Goal: Transaction & Acquisition: Purchase product/service

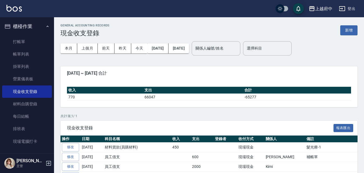
scroll to position [154, 0]
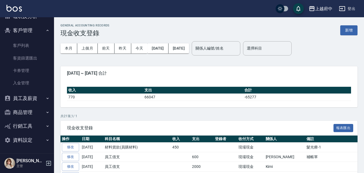
click at [26, 101] on button "員工及薪資" at bounding box center [27, 98] width 50 height 14
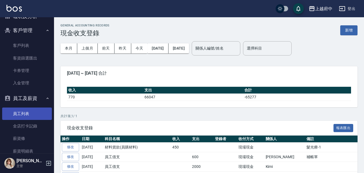
click at [24, 113] on link "員工列表" at bounding box center [27, 114] width 50 height 12
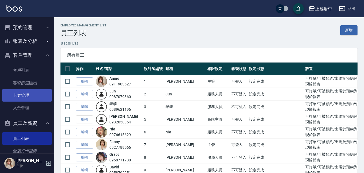
scroll to position [100, 0]
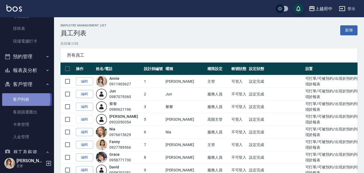
click at [16, 99] on link "客戶列表" at bounding box center [27, 99] width 50 height 12
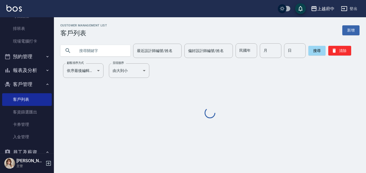
click at [96, 45] on input "text" at bounding box center [101, 50] width 51 height 15
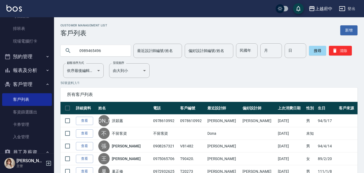
type input "0989465496"
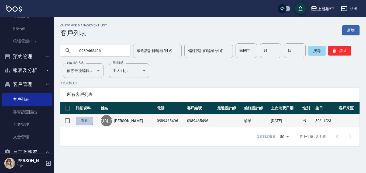
click at [81, 120] on link "查看" at bounding box center [84, 121] width 17 height 8
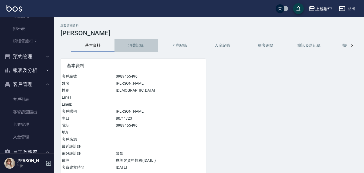
click at [141, 45] on button "消費記錄" at bounding box center [135, 45] width 43 height 13
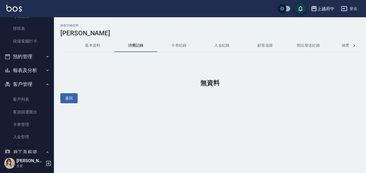
click at [93, 44] on button "基本資料" at bounding box center [92, 45] width 43 height 13
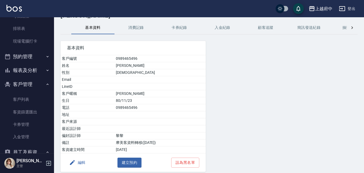
scroll to position [27, 0]
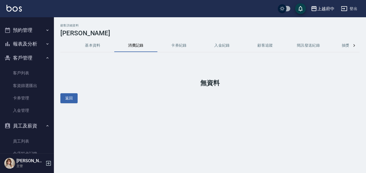
scroll to position [135, 0]
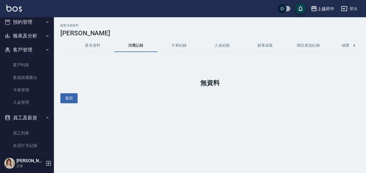
click at [33, 35] on button "報表及分析" at bounding box center [27, 36] width 50 height 14
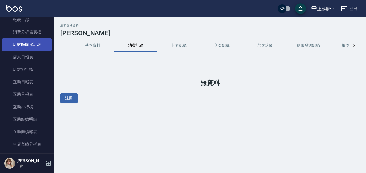
scroll to position [162, 0]
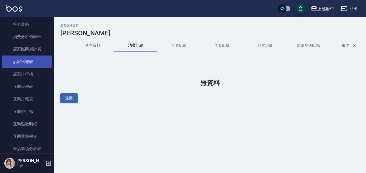
click at [27, 59] on link "店家日報表" at bounding box center [27, 62] width 50 height 12
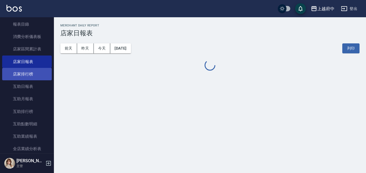
click at [32, 76] on link "店家排行榜" at bounding box center [27, 74] width 50 height 12
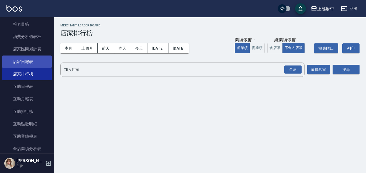
click at [28, 60] on link "店家日報表" at bounding box center [27, 62] width 50 height 12
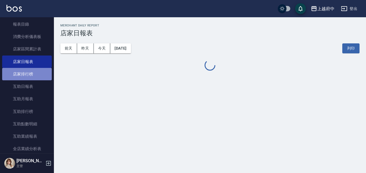
click at [33, 78] on link "店家排行榜" at bounding box center [27, 74] width 50 height 12
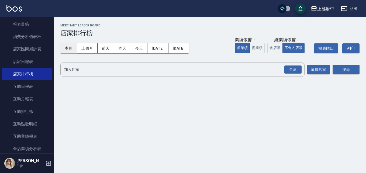
click at [69, 49] on button "本月" at bounding box center [68, 48] width 17 height 10
click at [97, 72] on input "加入店家" at bounding box center [178, 69] width 231 height 9
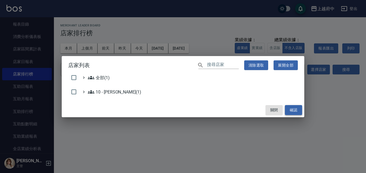
click at [296, 108] on button "確認" at bounding box center [293, 110] width 17 height 10
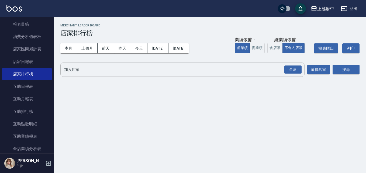
click at [98, 66] on input "加入店家" at bounding box center [178, 69] width 231 height 9
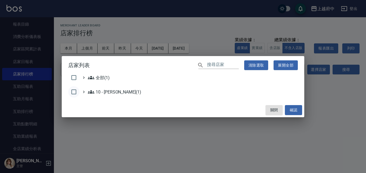
click at [73, 90] on input "checkbox" at bounding box center [73, 91] width 11 height 11
checkbox input "true"
click at [134, 56] on div "店家列表 ​ 清除選取 展開全部 全部(1) 10 - 楊家昕(1) 關閉 確認" at bounding box center [183, 86] width 366 height 173
checkbox input "false"
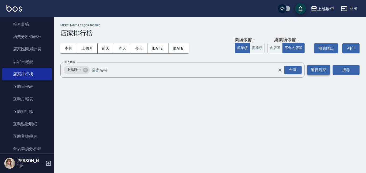
click at [318, 69] on button "選擇店家" at bounding box center [319, 70] width 23 height 10
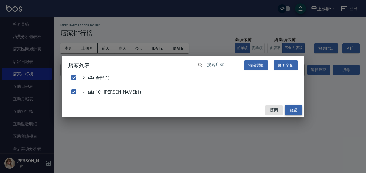
click at [294, 110] on button "確認" at bounding box center [293, 110] width 17 height 10
checkbox input "false"
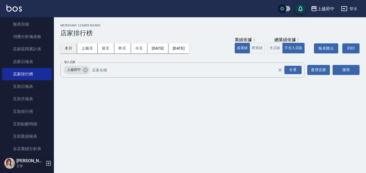
click at [67, 45] on button "本月" at bounding box center [68, 48] width 17 height 10
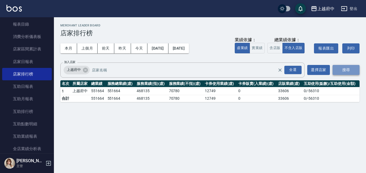
click at [346, 73] on button "搜尋" at bounding box center [346, 70] width 27 height 10
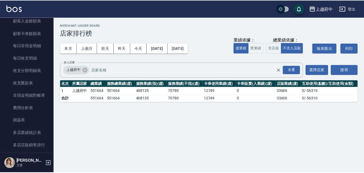
scroll to position [702, 0]
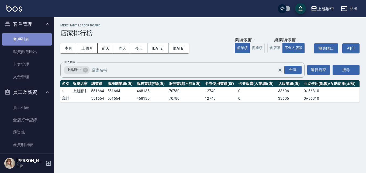
click at [33, 44] on link "客戶列表" at bounding box center [27, 39] width 50 height 12
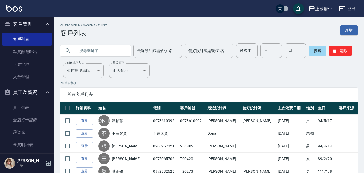
click at [114, 52] on input "text" at bounding box center [101, 50] width 51 height 15
type input "0975537910"
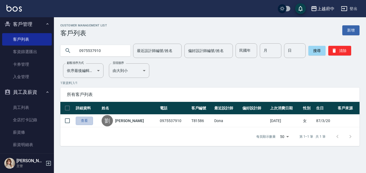
click at [85, 122] on link "查看" at bounding box center [84, 121] width 17 height 8
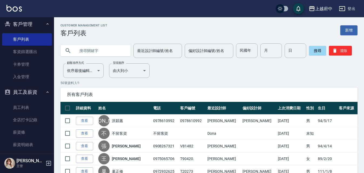
click at [101, 50] on input "text" at bounding box center [101, 50] width 51 height 15
type input "81689"
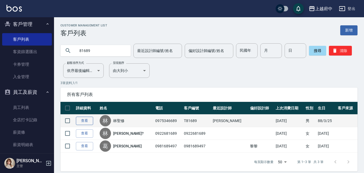
click at [87, 121] on link "查看" at bounding box center [84, 121] width 17 height 8
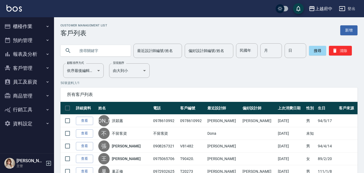
click at [25, 58] on button "報表及分析" at bounding box center [27, 54] width 50 height 14
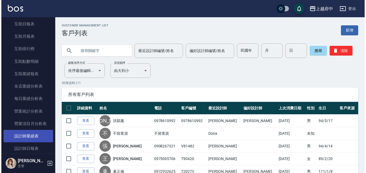
scroll to position [162, 0]
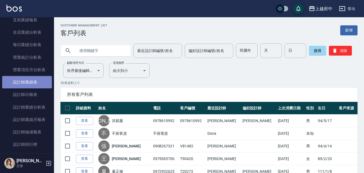
click at [41, 85] on link "設計師業績表" at bounding box center [27, 82] width 50 height 12
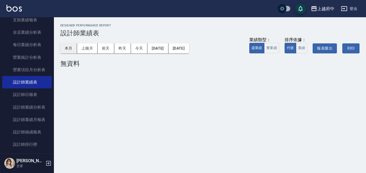
click at [70, 49] on button "本月" at bounding box center [68, 48] width 17 height 10
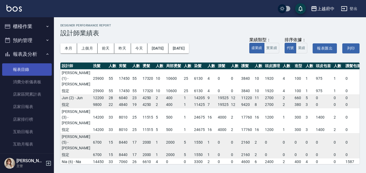
click at [36, 69] on link "報表目錄" at bounding box center [27, 69] width 50 height 12
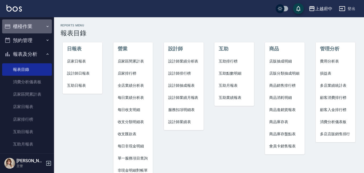
click at [36, 28] on button "櫃檯作業" at bounding box center [27, 26] width 50 height 14
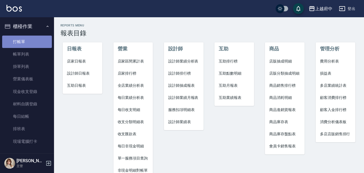
click at [33, 43] on link "打帳單" at bounding box center [27, 42] width 50 height 12
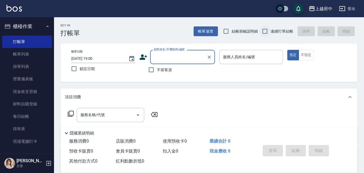
click at [264, 30] on input "連續打單結帳" at bounding box center [264, 31] width 11 height 11
checkbox input "true"
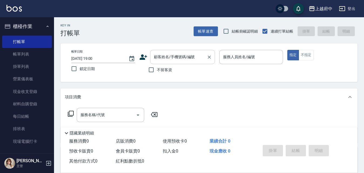
click at [164, 57] on input "顧客姓名/手機號碼/編號" at bounding box center [178, 56] width 52 height 9
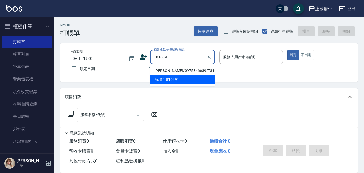
type input "林聖修/0975346689/T81689"
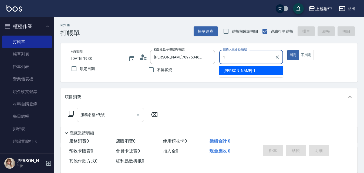
type input "Annie -1"
type button "true"
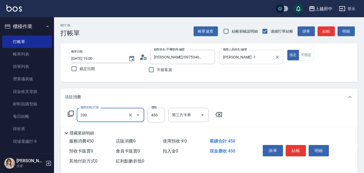
type input "有機洗髮(200)"
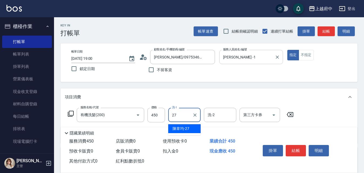
type input "陳韋均-27"
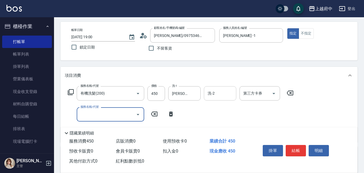
scroll to position [54, 0]
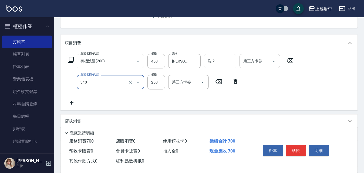
type input "剪髮(340)"
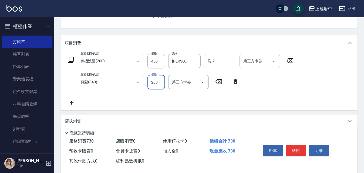
type input "280"
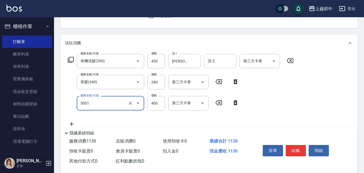
type input "側邊壓貼(5001)"
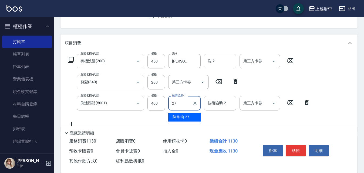
type input "陳韋均-27"
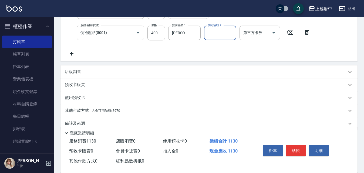
scroll to position [133, 0]
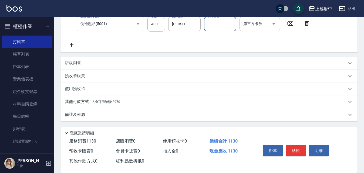
click at [86, 103] on p "其他付款方式 入金可用餘額: 3970" at bounding box center [92, 102] width 55 height 6
click at [86, 102] on div "其他付款方式 入金可用餘額: 3970" at bounding box center [208, 102] width 297 height 13
click at [98, 100] on p "其他付款方式 入金可用餘額: 3970" at bounding box center [92, 102] width 55 height 6
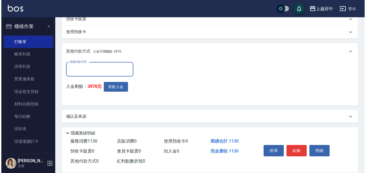
scroll to position [192, 0]
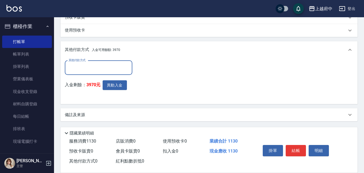
click at [110, 66] on input "其他付款方式" at bounding box center [98, 67] width 63 height 9
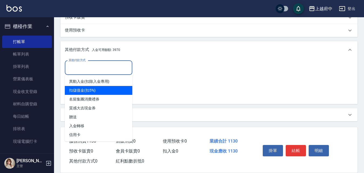
click at [91, 90] on span "扣儲值金(扣5%)" at bounding box center [98, 90] width 67 height 9
type input "扣儲值金(扣5%)"
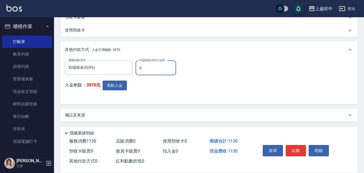
click at [133, 66] on div "其他付款方式 扣儲值金(扣5%) 其他付款方式 扣儲值金(扣5%)金額 0 扣儲值金(扣5%)金額" at bounding box center [122, 68] width 114 height 15
type input "1130"
click at [121, 88] on button "異動入金" at bounding box center [115, 86] width 24 height 10
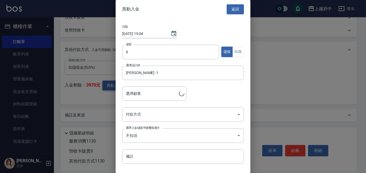
type input "林聖修/0975346689/T81689"
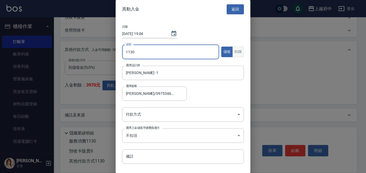
type input "1130"
click at [238, 53] on button "扣除" at bounding box center [239, 52] width 12 height 11
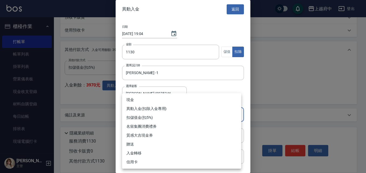
click at [156, 110] on li "異動入金(扣除入金專用)" at bounding box center [181, 108] width 119 height 9
type input "異動入金(扣除入金專用)"
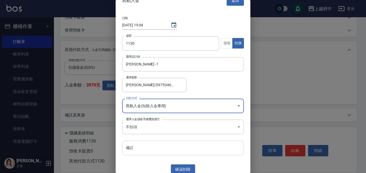
scroll to position [13, 0]
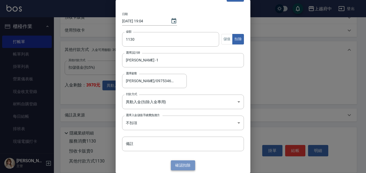
click at [185, 164] on button "確認 扣除" at bounding box center [183, 166] width 24 height 10
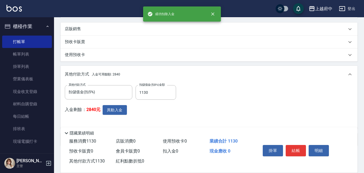
scroll to position [192, 0]
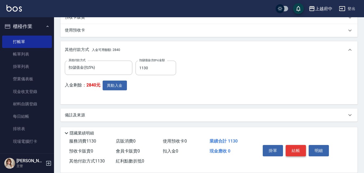
click at [297, 149] on button "結帳" at bounding box center [295, 150] width 20 height 11
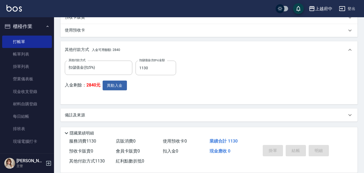
type input "2025/08/14 19:04"
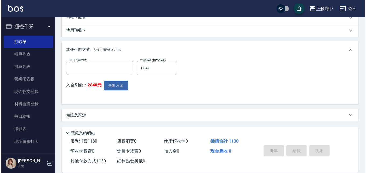
scroll to position [0, 0]
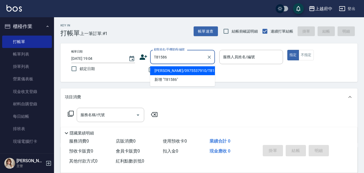
click at [199, 71] on li "劉憬人/0975537910/T81586" at bounding box center [182, 70] width 65 height 9
type input "劉憬人/0975537910/T81586"
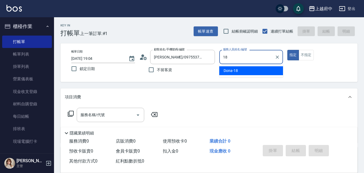
type input "Dona-18"
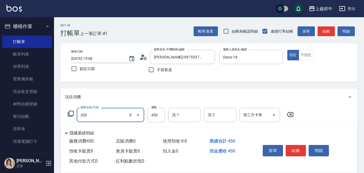
type input "有機洗髮(200)"
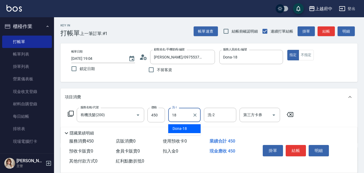
type input "Dona-18"
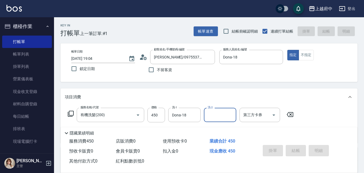
type input "2025/08/14 19:05"
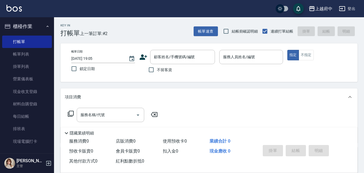
click at [142, 58] on icon at bounding box center [143, 57] width 8 height 5
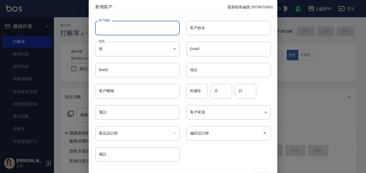
click at [131, 27] on input "客戶編號" at bounding box center [137, 28] width 85 height 15
type input "V86965"
click at [210, 30] on input "客戶姓名" at bounding box center [228, 28] width 85 height 15
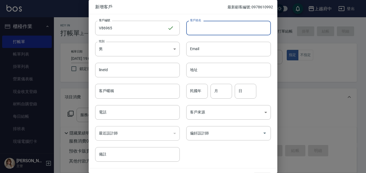
type input "s"
type input "S"
type input "[PERSON_NAME]"
click at [139, 90] on input "客戶暱稱" at bounding box center [137, 91] width 85 height 15
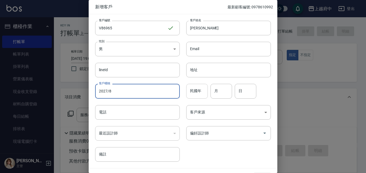
type input "2027/8"
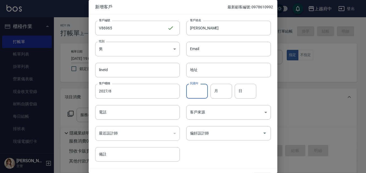
click at [193, 90] on input "民國年" at bounding box center [197, 91] width 22 height 15
type input "92"
click at [217, 93] on input "月" at bounding box center [222, 91] width 22 height 15
type input "11"
click at [239, 89] on input "日" at bounding box center [246, 91] width 22 height 15
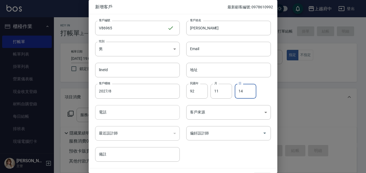
type input "14"
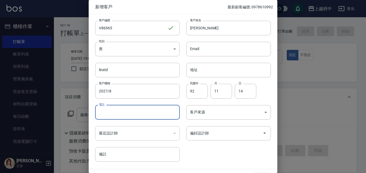
click at [139, 114] on input "電話" at bounding box center [137, 112] width 85 height 15
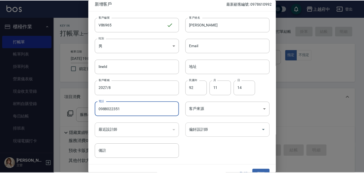
scroll to position [14, 0]
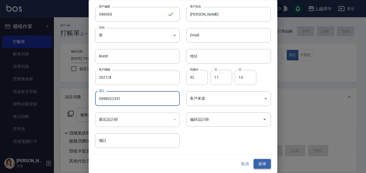
type input "0988022351"
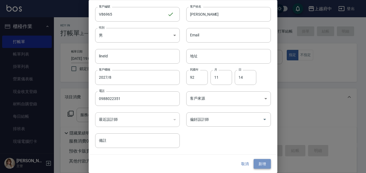
click at [260, 164] on button "新增" at bounding box center [262, 164] width 17 height 10
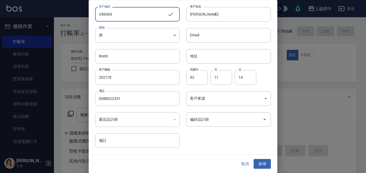
drag, startPoint x: 114, startPoint y: 15, endPoint x: 88, endPoint y: 15, distance: 26.2
click at [88, 15] on div "新增客戶 最新顧客編號: 0978610992 客戶編號 V86965 ​ 客戶編號 客戶姓名 李宛真 客戶姓名 性別 男 MALE 性別 Email Ema…" at bounding box center [183, 86] width 366 height 173
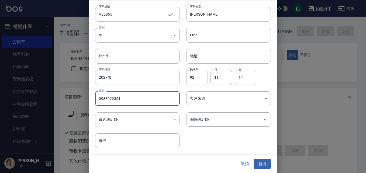
drag, startPoint x: 123, startPoint y: 101, endPoint x: 86, endPoint y: 98, distance: 36.8
click at [86, 98] on div "新增客戶 最新顧客編號: 0978610992 客戶編號 V86965 ​ 客戶編號 客戶姓名 李宛真 客戶姓名 性別 男 MALE 性別 Email Ema…" at bounding box center [183, 86] width 366 height 173
click at [240, 162] on button "取消" at bounding box center [245, 164] width 17 height 10
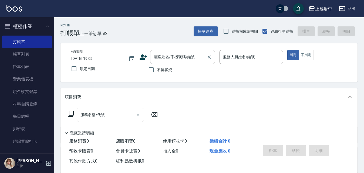
click at [185, 57] on input "顧客姓名/手機號碼/編號" at bounding box center [178, 56] width 52 height 9
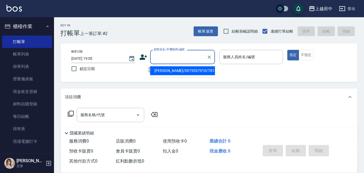
paste input "0988022351"
type input "0988022351"
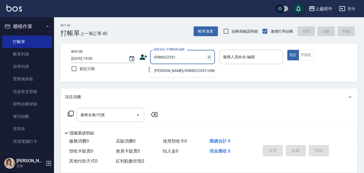
click at [213, 57] on button "Clear" at bounding box center [209, 57] width 8 height 8
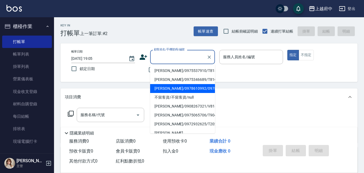
click at [163, 52] on label "顧客姓名/手機號碼/編號" at bounding box center [169, 49] width 31 height 4
click at [163, 52] on input "顧客姓名/手機號碼/編號" at bounding box center [178, 56] width 52 height 9
click at [163, 55] on input "顧客姓名/手機號碼/編號" at bounding box center [178, 56] width 52 height 9
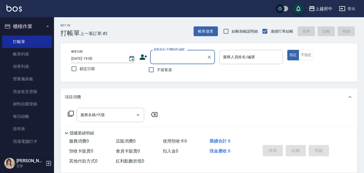
click at [170, 71] on span "不留客資" at bounding box center [164, 70] width 15 height 6
click at [157, 71] on input "不留客資" at bounding box center [150, 69] width 11 height 11
checkbox input "true"
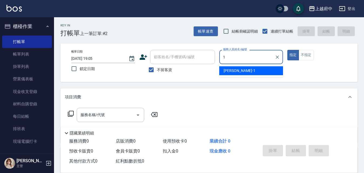
type input "Annie -1"
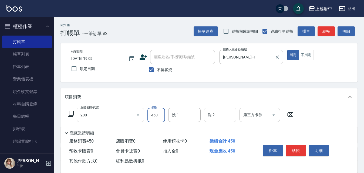
type input "有機洗髮(200)"
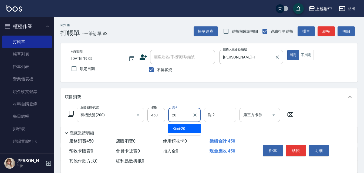
type input "Kimi-20"
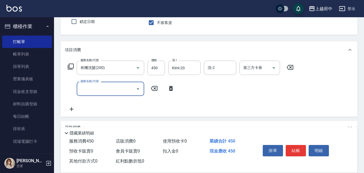
scroll to position [54, 0]
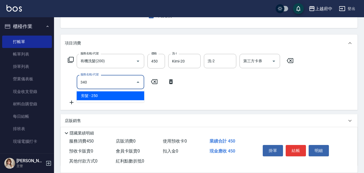
type input "剪髮(340)"
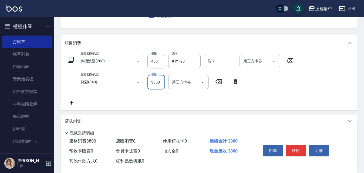
click at [153, 83] on input "3350" at bounding box center [156, 82] width 18 height 15
type input "350"
click at [294, 145] on button "結帳" at bounding box center [295, 150] width 20 height 11
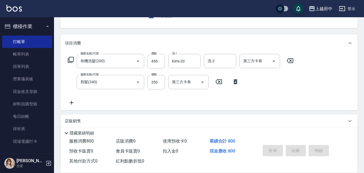
type input "2025/08/14 19:06"
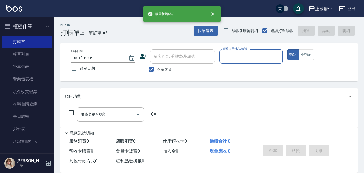
scroll to position [0, 0]
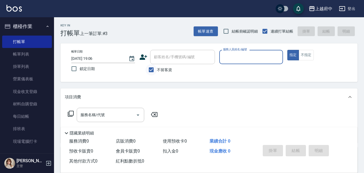
click at [154, 71] on input "不留客資" at bounding box center [150, 69] width 11 height 11
checkbox input "false"
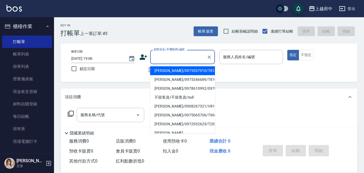
click at [171, 55] on div "顧客姓名/手機號碼/編號 顧客姓名/手機號碼/編號" at bounding box center [182, 57] width 65 height 14
click at [182, 55] on input "V8138" at bounding box center [178, 56] width 52 height 9
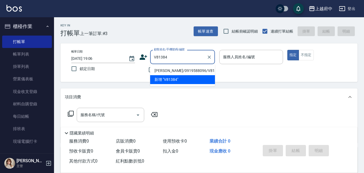
click at [193, 71] on li "陳思瑾/0919588096/V81384" at bounding box center [182, 70] width 65 height 9
type input "陳思瑾/0919588096/V81384"
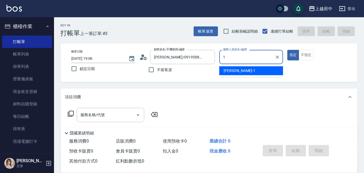
type input "Annie -1"
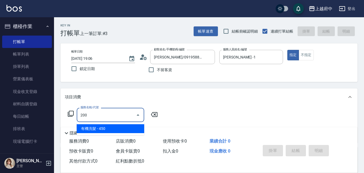
type input "有機洗髮(200)"
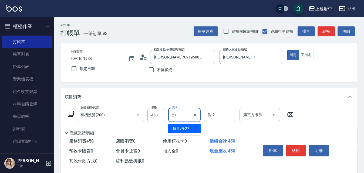
type input "陳韋均-27"
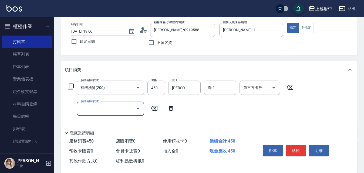
scroll to position [81, 0]
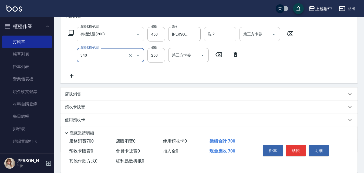
type input "剪髮(340)"
type input "300"
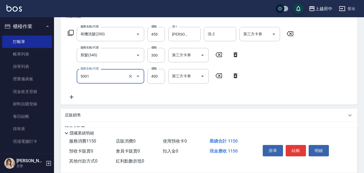
type input "側邊壓貼(5001)"
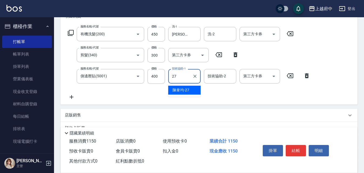
type input "陳韋均-27"
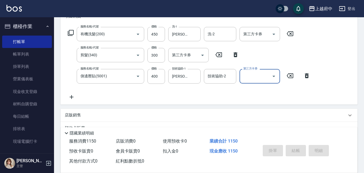
type input "2025/08/14 19:07"
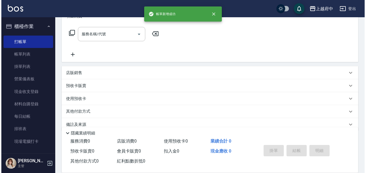
scroll to position [0, 0]
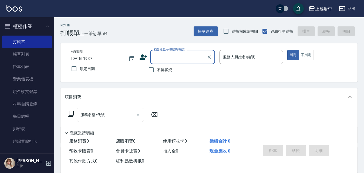
click at [144, 59] on icon at bounding box center [143, 57] width 8 height 5
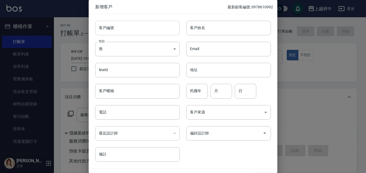
click at [160, 31] on input "客戶編號" at bounding box center [137, 28] width 85 height 15
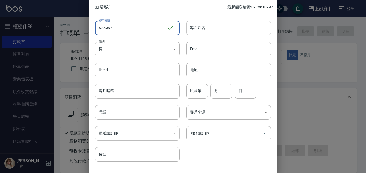
type input "V86962"
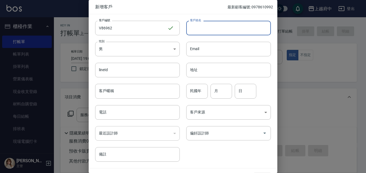
click at [216, 27] on input "客戶姓名" at bounding box center [228, 28] width 85 height 15
type input "莊賀瓏"
click at [118, 117] on input "電話" at bounding box center [137, 112] width 85 height 15
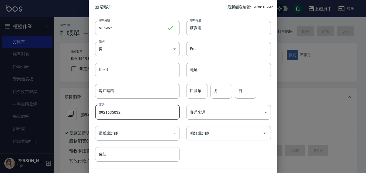
type input "0921635032"
click at [199, 94] on input "民國年" at bounding box center [197, 91] width 22 height 15
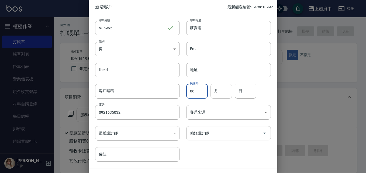
type input "86"
click at [220, 87] on input "月" at bounding box center [222, 91] width 22 height 15
click at [217, 91] on input "月" at bounding box center [222, 91] width 22 height 15
type input "12"
click at [245, 92] on input "日" at bounding box center [246, 91] width 22 height 15
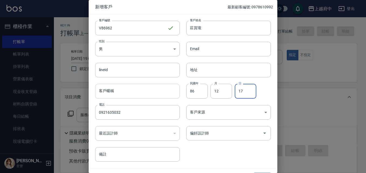
type input "17"
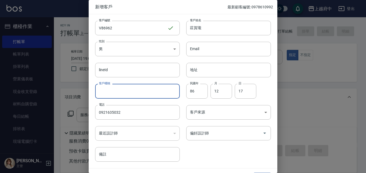
click at [138, 93] on input "客戶暱稱" at bounding box center [137, 91] width 85 height 15
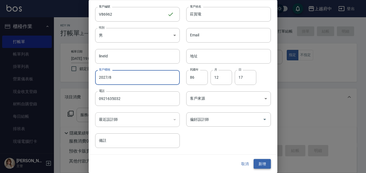
type input "2027/8"
click at [262, 165] on button "新增" at bounding box center [262, 164] width 17 height 10
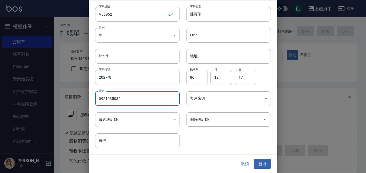
drag, startPoint x: 115, startPoint y: 98, endPoint x: 78, endPoint y: 97, distance: 37.0
click at [79, 97] on div "新增客戶 最新顧客編號: 0978610992 客戶編號 V86962 ​ 客戶編號 客戶姓名 莊賀瓏 客戶姓名 性別 男 MALE 性別 Email Ema…" at bounding box center [183, 86] width 366 height 173
click at [240, 163] on button "取消" at bounding box center [245, 164] width 17 height 10
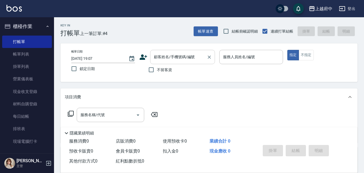
click at [197, 60] on input "顧客姓名/手機號碼/編號" at bounding box center [178, 56] width 52 height 9
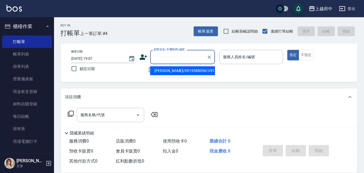
paste input "0921635032"
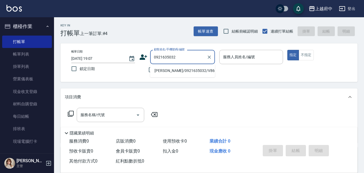
type input "0921635032"
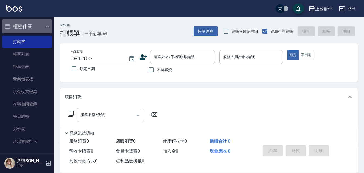
click at [41, 28] on button "櫃檯作業" at bounding box center [27, 26] width 50 height 14
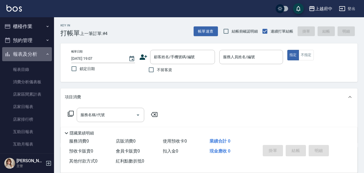
click at [42, 53] on button "報表及分析" at bounding box center [27, 54] width 50 height 14
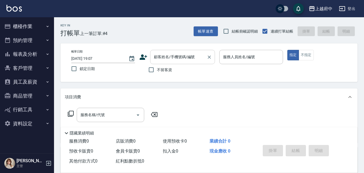
click at [177, 53] on div "顧客姓名/手機號碼/編號 顧客姓名/手機號碼/編號" at bounding box center [182, 57] width 65 height 14
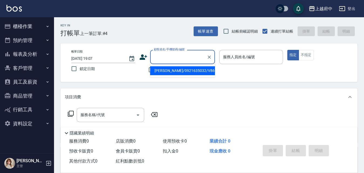
type input "ㄌ"
type input "0907303621"
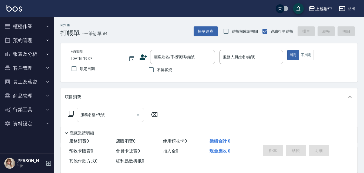
click at [141, 56] on icon at bounding box center [143, 57] width 8 height 5
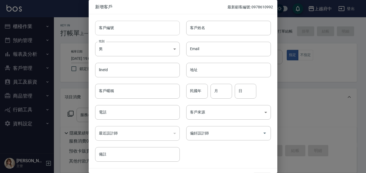
click at [129, 29] on input "客戶編號" at bounding box center [137, 28] width 85 height 15
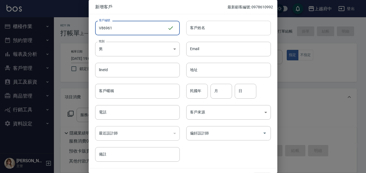
type input "V86961"
click at [222, 29] on input "客戶姓名" at bounding box center [228, 28] width 85 height 15
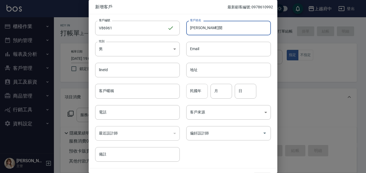
type input "[PERSON_NAME]開"
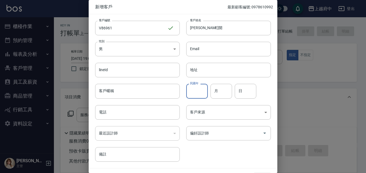
click at [197, 91] on input "民國年" at bounding box center [197, 91] width 22 height 15
type input "96"
click at [218, 87] on input "月" at bounding box center [222, 91] width 22 height 15
type input "5"
click at [241, 85] on input "日" at bounding box center [246, 91] width 22 height 15
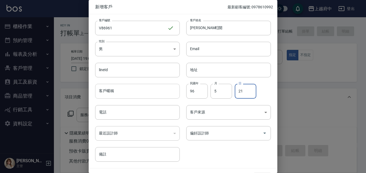
type input "21"
click at [139, 94] on input "客戶暱稱" at bounding box center [137, 91] width 85 height 15
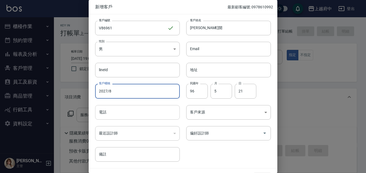
type input "2027/8"
click at [151, 109] on input "電話" at bounding box center [137, 112] width 85 height 15
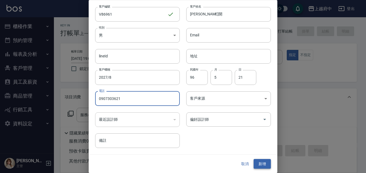
type input "0907303621"
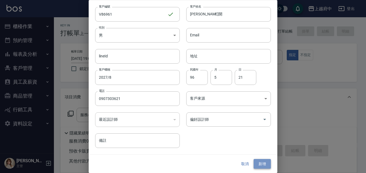
click at [259, 162] on button "新增" at bounding box center [262, 164] width 17 height 10
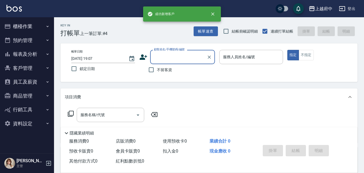
click at [193, 53] on input "顧客姓名/手機號碼/編號" at bounding box center [178, 56] width 52 height 9
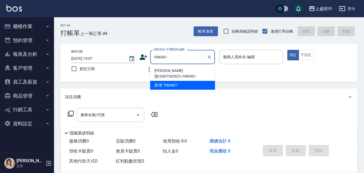
click at [166, 70] on li "何丰開/0907303621/V86961" at bounding box center [182, 73] width 65 height 15
type input "何丰開/0907303621/V86961"
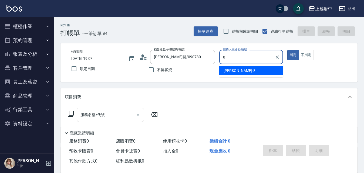
type input "江驊侑-8"
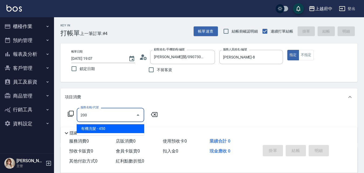
type input "有機洗髮(200)"
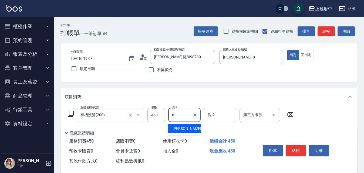
type input "江驊侑-8"
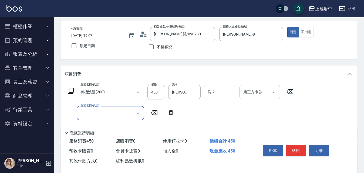
scroll to position [54, 0]
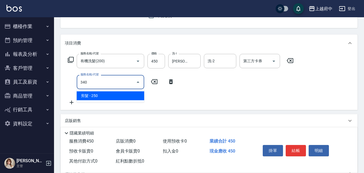
type input "剪髮(340)"
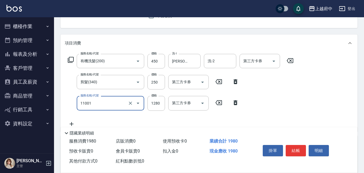
type input "燙髮S(11001)"
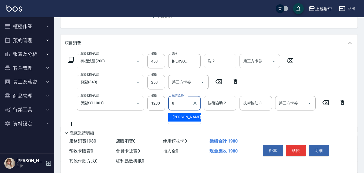
type input "江驊侑-8"
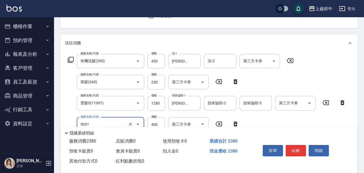
type input "側邊壓貼(5001)"
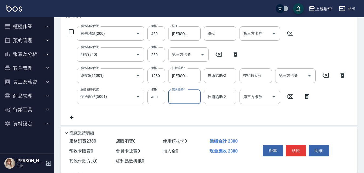
scroll to position [108, 0]
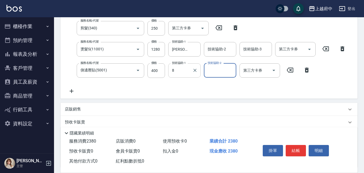
type input "江驊侑-8"
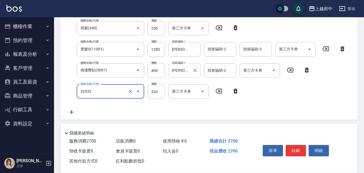
type input "頭皮隔離液(32033)"
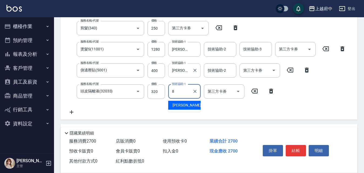
type input "江驊侑-8"
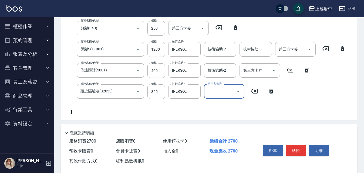
click at [159, 50] on input "1280" at bounding box center [156, 49] width 18 height 15
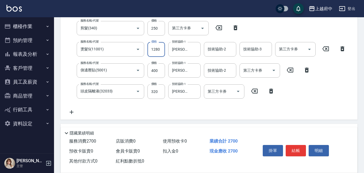
click at [159, 50] on input "1280" at bounding box center [156, 49] width 18 height 15
click at [157, 118] on div "服務名稱/代號 有機洗髮(200) 服務名稱/代號 價格 450 價格 洗-1 江驊侑-8 洗-1 洗-2 洗-2 第三方卡券 第三方卡券 服務名稱/代號 剪…" at bounding box center [208, 59] width 297 height 122
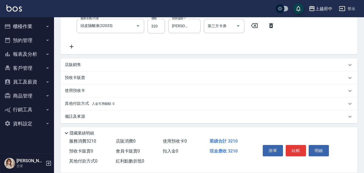
scroll to position [175, 0]
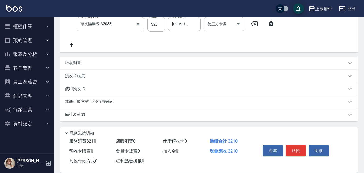
type input "1790"
click at [83, 64] on div "店販銷售" at bounding box center [206, 63] width 282 height 6
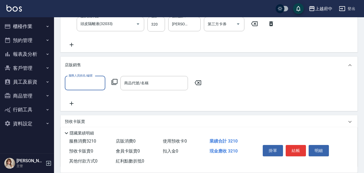
scroll to position [0, 0]
type input "江驊侑-8"
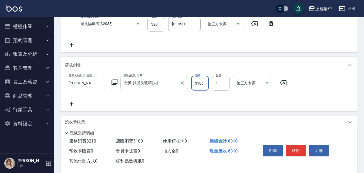
click at [168, 88] on div "丹麥-抗脫洗髮精(大) 商品代號/名稱" at bounding box center [153, 83] width 67 height 14
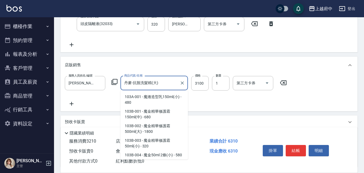
scroll to position [2590, 0]
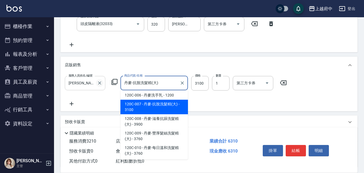
drag, startPoint x: 166, startPoint y: 87, endPoint x: 99, endPoint y: 82, distance: 67.6
click at [99, 82] on div "服務人員姓名/編號 江驊侑-8 服務人員姓名/編號 商品代號/名稱 丹麥-抗脫洗髮精(大) 商品代號/名稱 價格 3100 價格 數量 1 數量 第三方卡券 …" at bounding box center [177, 83] width 225 height 15
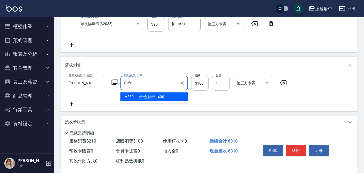
click at [146, 94] on span "V250 - 白金會員卡 - 400" at bounding box center [153, 97] width 67 height 9
type input "白金會員卡"
type input "400"
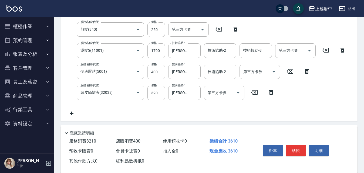
scroll to position [94, 0]
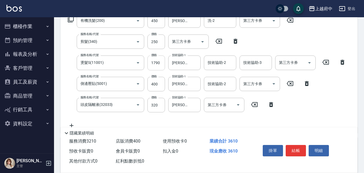
type input "白金會員卡"
click at [156, 63] on input "1790" at bounding box center [156, 63] width 18 height 15
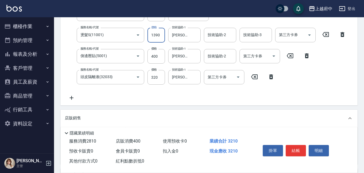
scroll to position [148, 0]
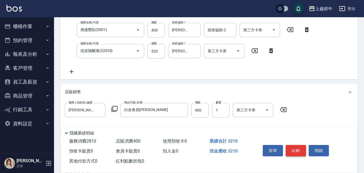
type input "1390"
click at [296, 148] on button "結帳" at bounding box center [295, 150] width 20 height 11
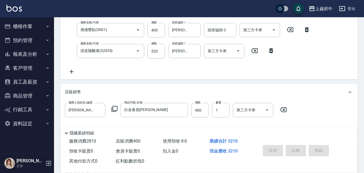
type input "2025/08/14 19:17"
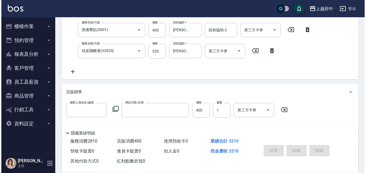
scroll to position [0, 0]
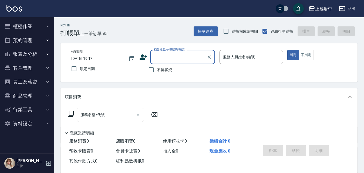
click at [141, 58] on icon at bounding box center [143, 57] width 8 height 5
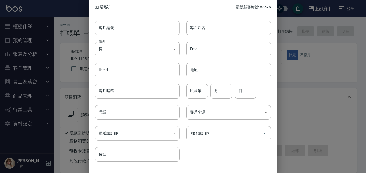
click at [138, 28] on input "客戶編號" at bounding box center [137, 28] width 85 height 15
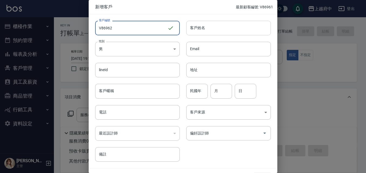
type input "V86962"
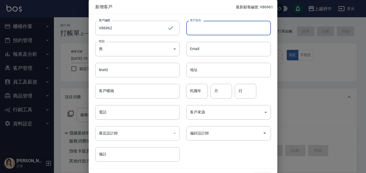
click at [224, 31] on input "客戶姓名" at bounding box center [228, 28] width 85 height 15
type input "莊賀瓏"
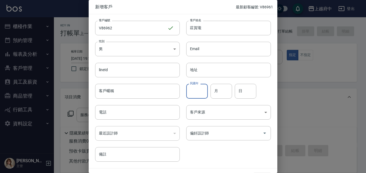
click at [199, 87] on input "民國年" at bounding box center [197, 91] width 22 height 15
type input "86"
click at [227, 95] on input "月" at bounding box center [222, 91] width 22 height 15
type input "12"
click at [240, 93] on input "日" at bounding box center [246, 91] width 22 height 15
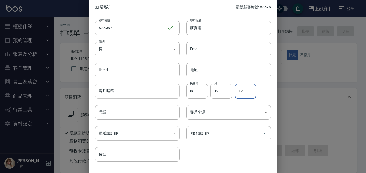
type input "17"
click at [123, 89] on input "客戶暱稱" at bounding box center [137, 91] width 85 height 15
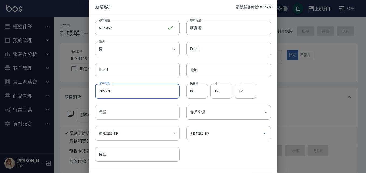
type input "2027/8"
click at [103, 113] on input "電話" at bounding box center [137, 112] width 85 height 15
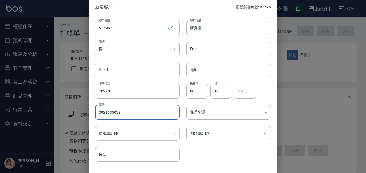
type input "0921635032"
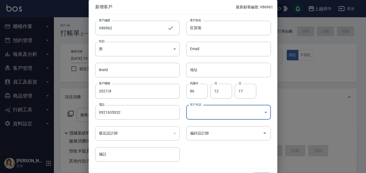
click at [241, 159] on div "客戶編號 V86962 ​ 客戶編號 客戶姓名 莊賀瓏 客戶姓名 性別 男 MALE 性別 Email Email lineId lineId 地址 地址 客…" at bounding box center [180, 88] width 182 height 148
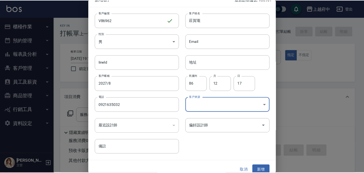
scroll to position [14, 0]
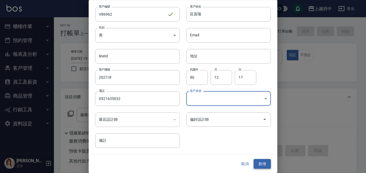
click at [263, 163] on button "新增" at bounding box center [262, 164] width 17 height 10
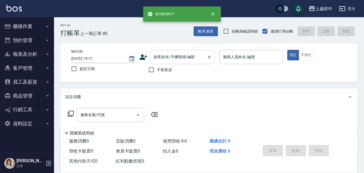
click at [180, 56] on input "顧客姓名/手機號碼/編號" at bounding box center [178, 56] width 52 height 9
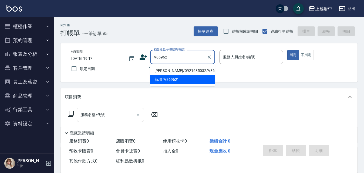
click at [184, 70] on li "莊賀瓏/0921635032/V86962" at bounding box center [182, 70] width 65 height 9
type input "莊賀瓏/0921635032/V86962"
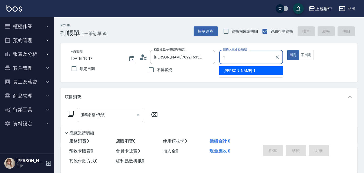
type input "Annie -1"
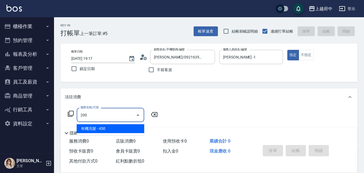
type input "有機洗髮(200)"
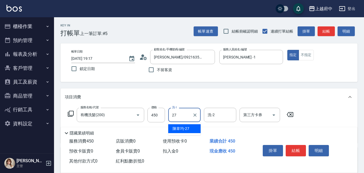
type input "陳韋均-27"
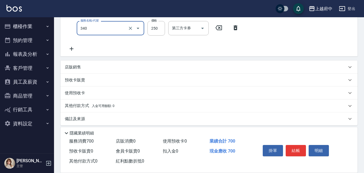
type input "剪髮(340)"
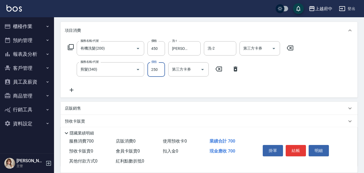
scroll to position [54, 0]
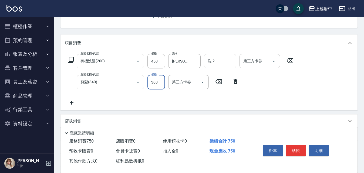
type input "300"
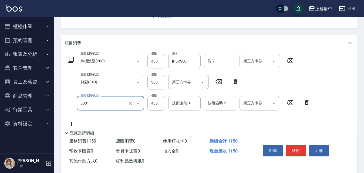
type input "側邊壓貼(5001)"
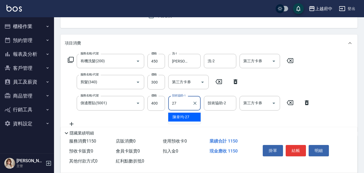
type input "陳韋均-27"
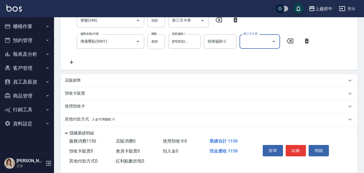
scroll to position [133, 0]
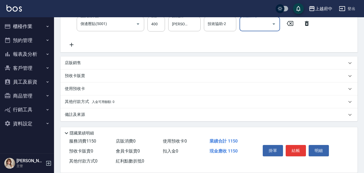
click at [87, 62] on div "店販銷售" at bounding box center [206, 63] width 282 height 6
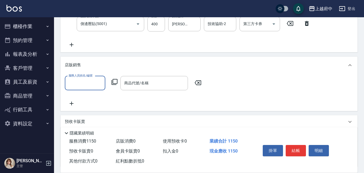
scroll to position [0, 0]
type input "Annie -1"
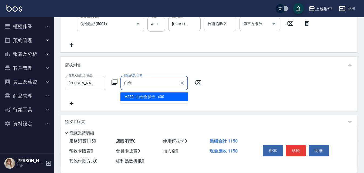
click at [137, 98] on span "V250 - 白金會員卡 - 400" at bounding box center [153, 97] width 67 height 9
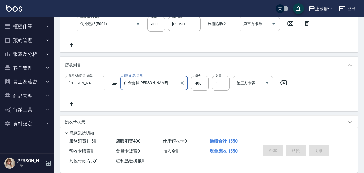
type input "白金會員卡"
type input "2025/08/14 19:18"
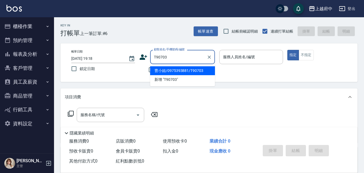
click at [198, 69] on li "曹小姐/0975393881/T90703" at bounding box center [182, 70] width 65 height 9
type input "曹小姐/0975393881/T90703"
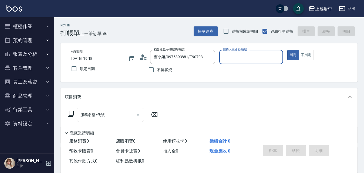
type input "Dona-18"
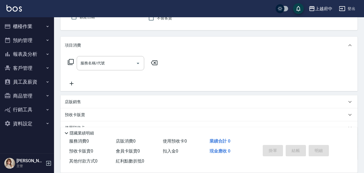
scroll to position [54, 0]
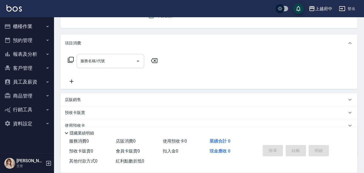
click at [113, 61] on input "服務名稱/代號" at bounding box center [106, 60] width 55 height 9
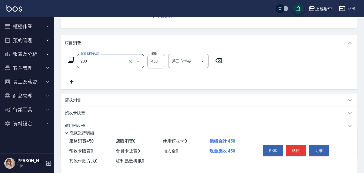
type input "有機洗髮(200)"
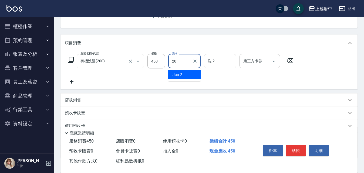
type input "Kimi-20"
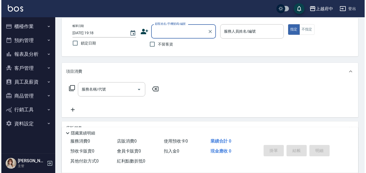
scroll to position [0, 0]
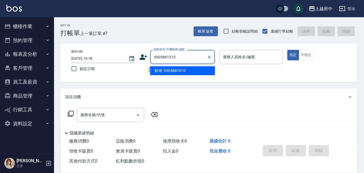
click at [168, 71] on li "新增 "0905881515"" at bounding box center [182, 70] width 65 height 9
type input "0905881515"
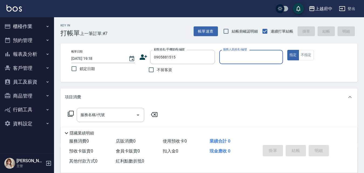
click at [142, 57] on icon at bounding box center [143, 57] width 8 height 8
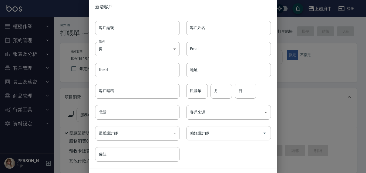
type input "0905881515"
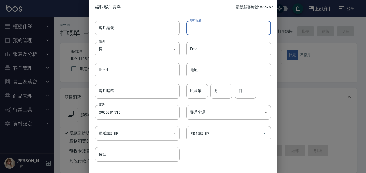
click at [228, 25] on input "客戶姓名" at bounding box center [228, 28] width 85 height 15
type input "黃柏翰"
click at [199, 93] on input "民國年" at bounding box center [197, 91] width 22 height 15
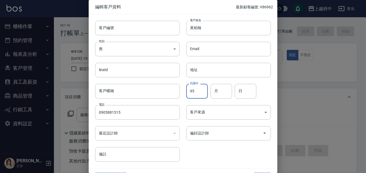
type input "95"
type input "7"
type input "6"
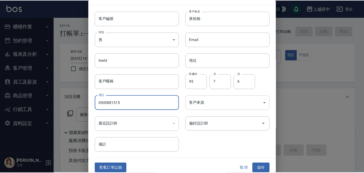
scroll to position [14, 0]
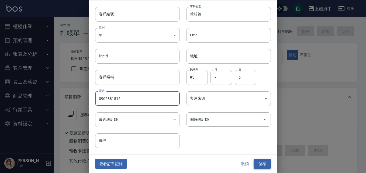
click at [256, 161] on button "儲存" at bounding box center [262, 164] width 17 height 10
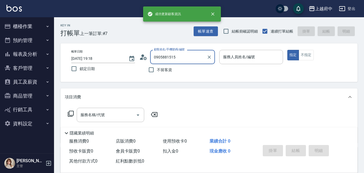
click at [191, 53] on input "0905881515" at bounding box center [178, 56] width 52 height 9
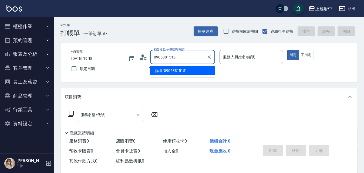
click at [172, 71] on li "新增 "0905881515"" at bounding box center [182, 70] width 65 height 9
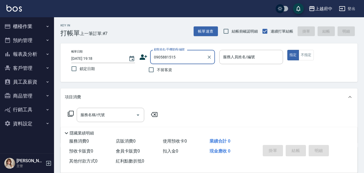
click at [173, 59] on input "0905881515" at bounding box center [178, 56] width 52 height 9
click at [178, 56] on input "0905881515" at bounding box center [178, 56] width 52 height 9
click at [132, 56] on div "帳單日期 2025/08/14 19:18 鎖定日期 顧客姓名/手機號碼/編號 0905881515 顧客姓名/手機號碼/編號 不留客資 服務人員姓名/編號 …" at bounding box center [209, 63] width 284 height 26
click at [177, 56] on input "0905881515" at bounding box center [178, 56] width 52 height 9
drag, startPoint x: 177, startPoint y: 56, endPoint x: 160, endPoint y: 56, distance: 17.0
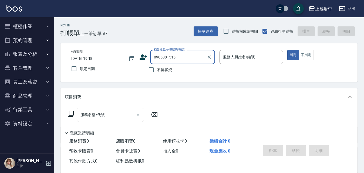
click at [160, 56] on input "0905881515" at bounding box center [178, 56] width 52 height 9
click at [189, 54] on input "0905881515" at bounding box center [178, 56] width 52 height 9
click at [189, 61] on input "0905881515" at bounding box center [178, 56] width 52 height 9
click at [187, 69] on li "黃柏翰/0905881515/" at bounding box center [182, 70] width 65 height 9
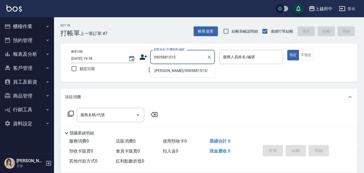
type input "黃柏翰/0905881515/"
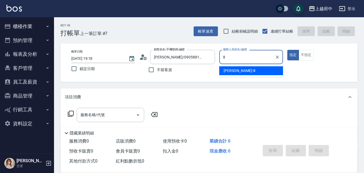
type input "江驊侑-8"
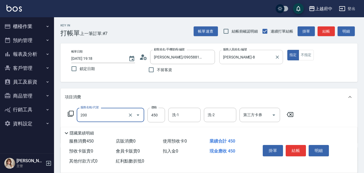
type input "有機洗髮(200)"
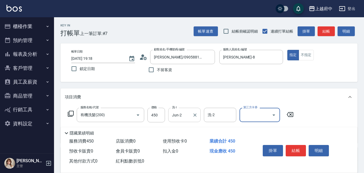
click at [182, 116] on input "Jun-2" at bounding box center [180, 114] width 19 height 9
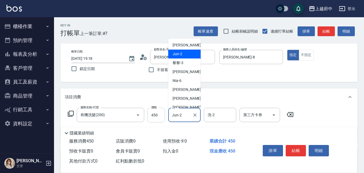
drag, startPoint x: 182, startPoint y: 116, endPoint x: 157, endPoint y: 115, distance: 25.6
click at [157, 115] on div "服務名稱/代號 有機洗髮(200) 服務名稱/代號 價格 450 價格 洗-1 Jun-2 洗-1 洗-2 洗-2 第三方卡券 第三方卡券" at bounding box center [181, 115] width 232 height 15
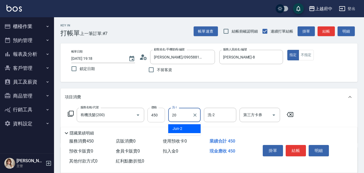
type input "Kimi-20"
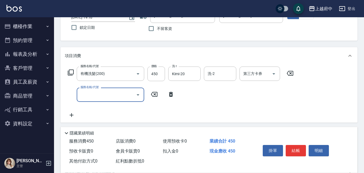
scroll to position [81, 0]
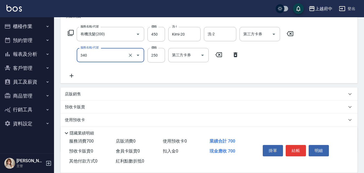
type input "剪髮(340)"
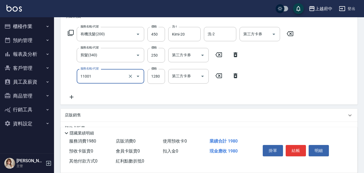
type input "燙髮S(11001)"
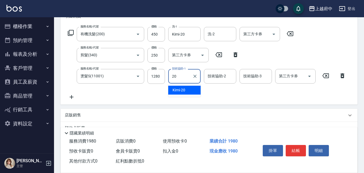
type input "Kimi-20"
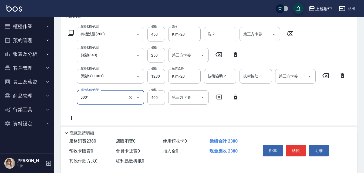
type input "側邊壓貼(5001)"
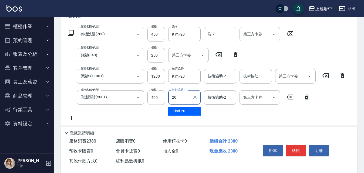
type input "Kimi-20"
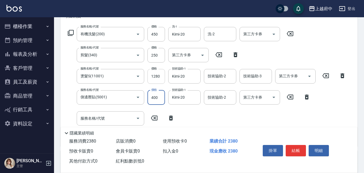
click at [162, 79] on input "1280" at bounding box center [156, 76] width 18 height 15
type input "1500"
click at [298, 145] on button "結帳" at bounding box center [295, 150] width 20 height 11
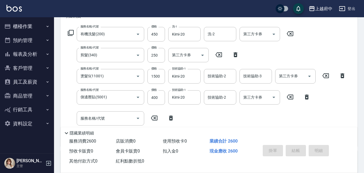
type input "2025/08/14 19:20"
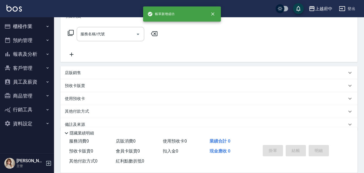
scroll to position [0, 0]
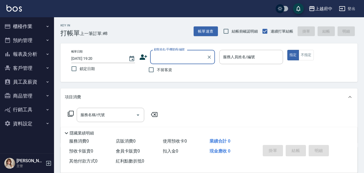
click at [167, 70] on span "不留客資" at bounding box center [164, 70] width 15 height 6
click at [157, 70] on input "不留客資" at bounding box center [150, 69] width 11 height 11
checkbox input "true"
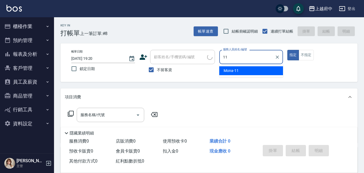
type input "Mona-11"
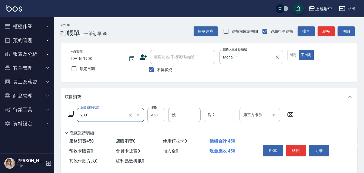
type input "有機洗髮(200)"
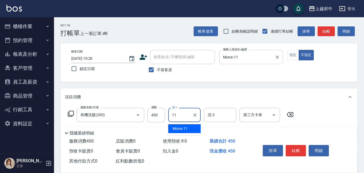
type input "Mona-11"
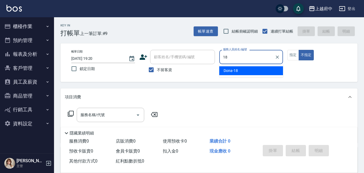
type input "Dona-18"
type button "false"
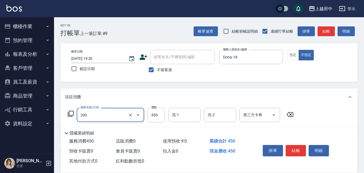
type input "有機洗髮(200)"
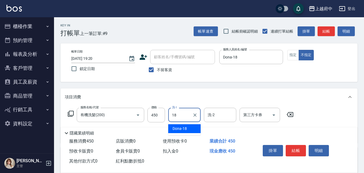
type input "Dona-18"
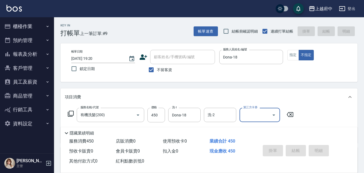
type input "2025/08/14 19:21"
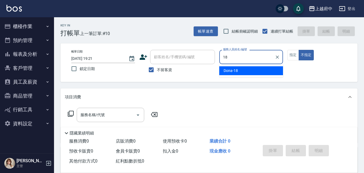
type input "Dona-18"
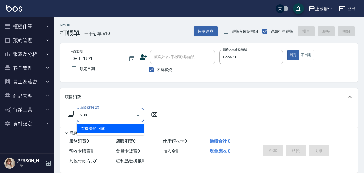
type input "有機洗髮(200)"
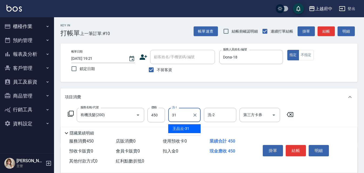
type input "王品云-31"
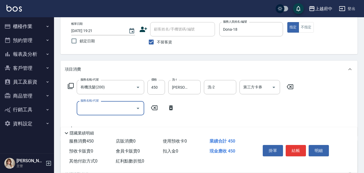
scroll to position [54, 0]
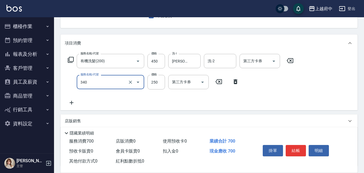
type input "剪髮(340)"
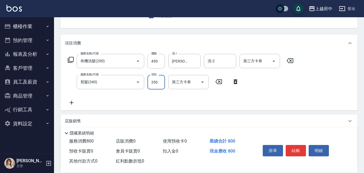
type input "350"
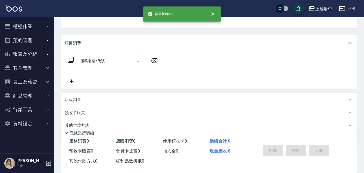
scroll to position [52, 0]
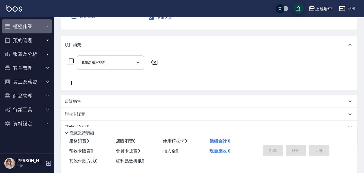
click at [32, 28] on button "櫃檯作業" at bounding box center [27, 26] width 50 height 14
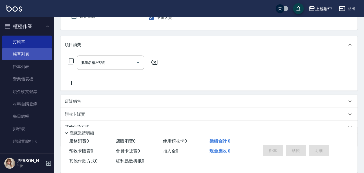
click at [27, 54] on link "帳單列表" at bounding box center [27, 54] width 50 height 12
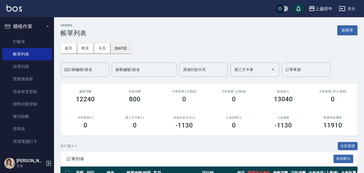
click at [131, 51] on button "[DATE]" at bounding box center [120, 48] width 21 height 10
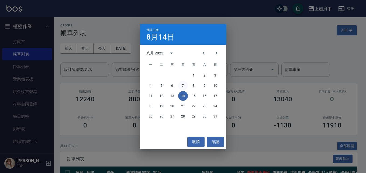
click at [183, 85] on button "7" at bounding box center [183, 86] width 10 height 10
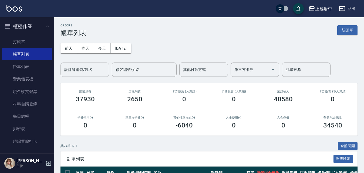
click at [94, 70] on input "設計師編號/姓名" at bounding box center [85, 69] width 44 height 9
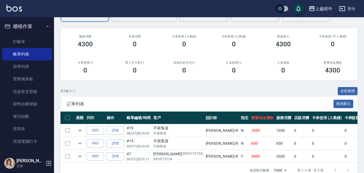
scroll to position [70, 0]
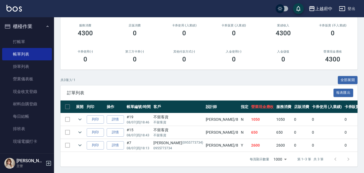
type input "江驊侑-8"
click at [69, 141] on td at bounding box center [67, 145] width 14 height 13
click at [67, 141] on td at bounding box center [67, 145] width 14 height 13
click at [69, 141] on td at bounding box center [67, 145] width 14 height 13
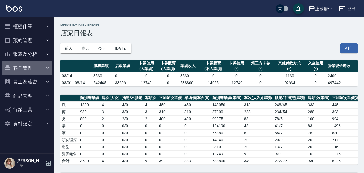
click at [38, 70] on button "客戶管理" at bounding box center [27, 68] width 50 height 14
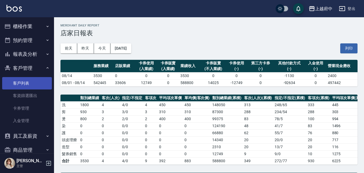
click at [35, 82] on link "客戶列表" at bounding box center [27, 83] width 50 height 12
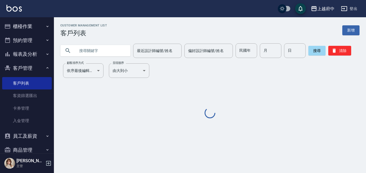
click at [84, 48] on input "text" at bounding box center [101, 50] width 51 height 15
paste input "0921635032"
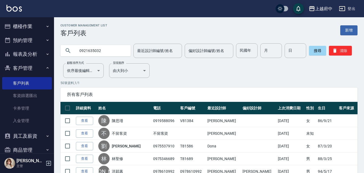
type input "0921635032"
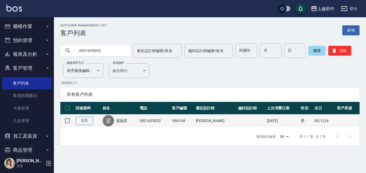
click at [87, 119] on link "查看" at bounding box center [84, 121] width 17 height 8
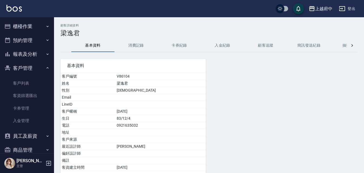
click at [137, 45] on button "消費記錄" at bounding box center [135, 45] width 43 height 13
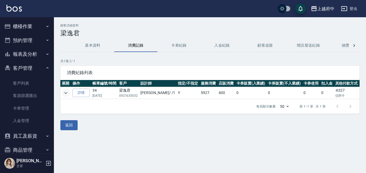
click at [63, 91] on icon "expand row" at bounding box center [66, 93] width 6 height 6
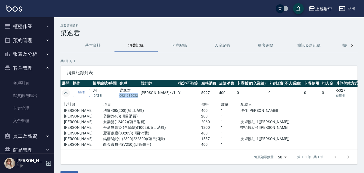
drag, startPoint x: 137, startPoint y: 95, endPoint x: 119, endPoint y: 95, distance: 17.8
click at [119, 95] on p "0921635032" at bounding box center [128, 95] width 19 height 5
copy p "0921635032"
click at [39, 83] on link "客戶列表" at bounding box center [27, 83] width 50 height 12
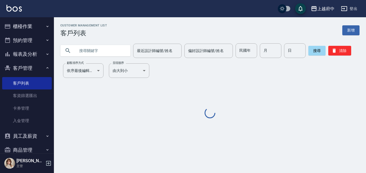
click at [94, 50] on input "text" at bounding box center [101, 50] width 51 height 15
paste input "0921635032"
type input "0921635032"
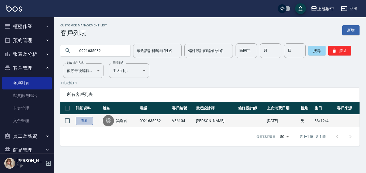
click at [83, 121] on link "查看" at bounding box center [84, 121] width 17 height 8
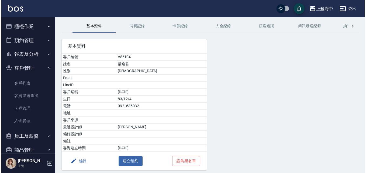
scroll to position [39, 0]
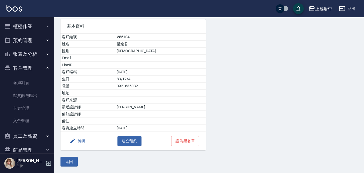
click at [75, 139] on icon "button" at bounding box center [72, 141] width 6 height 6
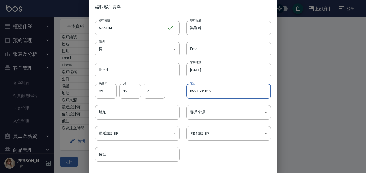
drag, startPoint x: 216, startPoint y: 92, endPoint x: 185, endPoint y: 91, distance: 30.8
click at [185, 91] on div "電話 0921635032 電話" at bounding box center [225, 87] width 91 height 21
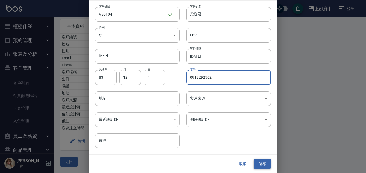
type input "0918292502"
click at [266, 164] on button "儲存" at bounding box center [262, 164] width 17 height 10
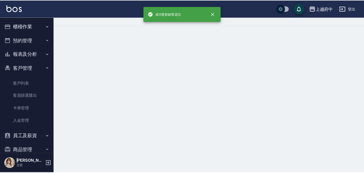
scroll to position [0, 0]
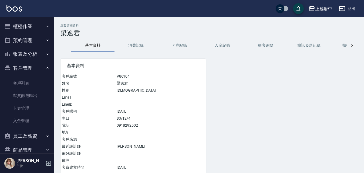
click at [48, 25] on button "櫃檯作業" at bounding box center [27, 26] width 50 height 14
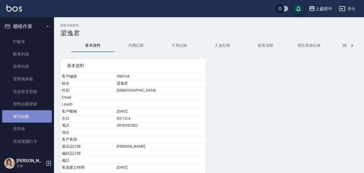
click at [33, 120] on link "每日結帳" at bounding box center [27, 116] width 50 height 12
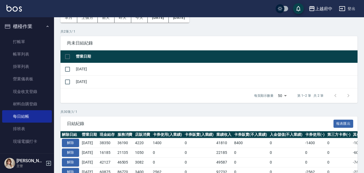
scroll to position [162, 0]
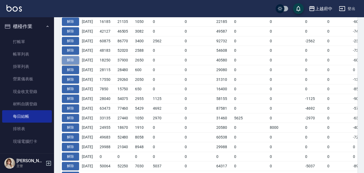
click at [75, 59] on button "解除" at bounding box center [70, 60] width 17 height 8
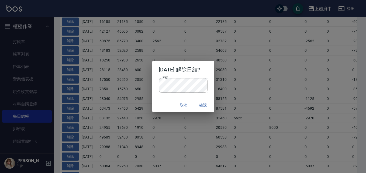
click at [212, 81] on div "密碼 密碼" at bounding box center [183, 88] width 62 height 20
click at [209, 106] on button "確認" at bounding box center [203, 105] width 17 height 10
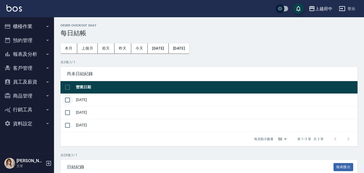
click at [65, 99] on input "checkbox" at bounding box center [67, 99] width 11 height 11
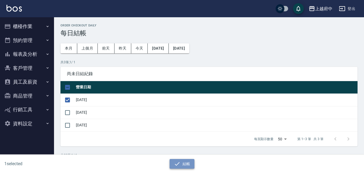
click at [186, 164] on button "結帳" at bounding box center [181, 164] width 25 height 10
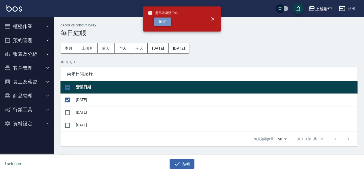
click at [161, 21] on button "確定" at bounding box center [162, 22] width 17 height 8
checkbox input "false"
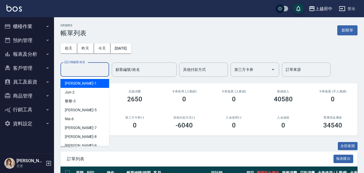
click at [101, 70] on input "設計師編號/姓名" at bounding box center [85, 69] width 44 height 9
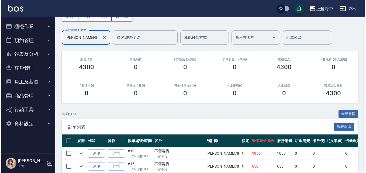
scroll to position [70, 0]
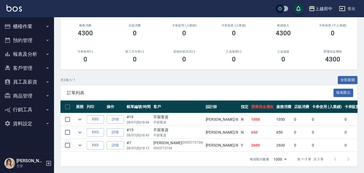
type input "[PERSON_NAME]-8"
click at [66, 143] on input "checkbox" at bounding box center [67, 145] width 11 height 11
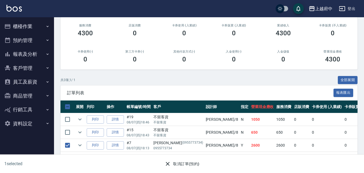
click at [184, 161] on button "取消訂單(預約)" at bounding box center [181, 164] width 39 height 10
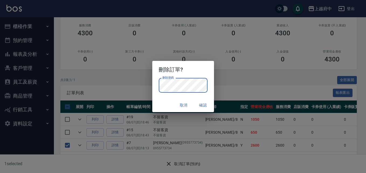
click at [206, 102] on button "確認" at bounding box center [203, 105] width 17 height 10
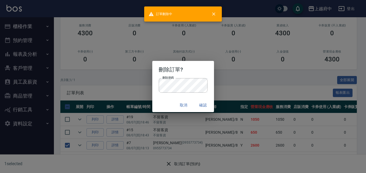
click at [206, 102] on div "取消 確認" at bounding box center [183, 105] width 62 height 14
checkbox input "false"
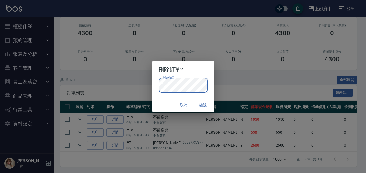
click at [161, 101] on div "取消 確認" at bounding box center [183, 105] width 62 height 14
click at [203, 104] on button "確認" at bounding box center [203, 105] width 17 height 10
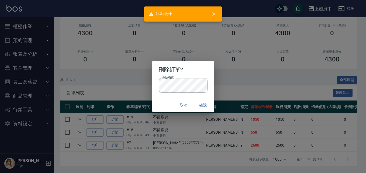
scroll to position [0, 0]
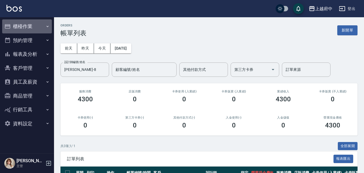
click at [17, 28] on button "櫃檯作業" at bounding box center [27, 26] width 50 height 14
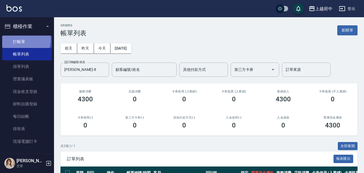
click at [21, 40] on link "打帳單" at bounding box center [27, 42] width 50 height 12
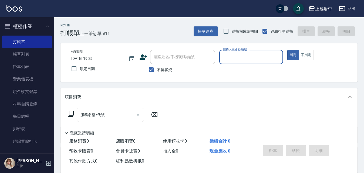
click at [147, 58] on icon at bounding box center [143, 57] width 8 height 8
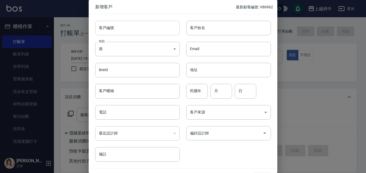
click at [133, 27] on input "客戶編號" at bounding box center [137, 28] width 85 height 15
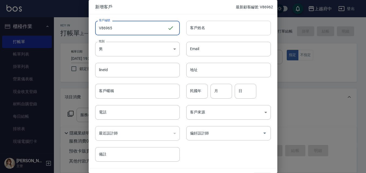
type input "V86965"
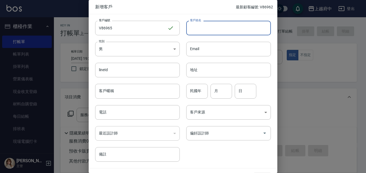
click at [198, 31] on input "客戶姓名" at bounding box center [228, 28] width 85 height 15
type input "x"
type input "李宛真"
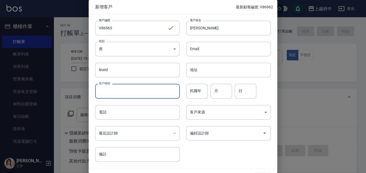
click at [136, 92] on input "客戶暱稱" at bounding box center [137, 91] width 85 height 15
type input "2027/8"
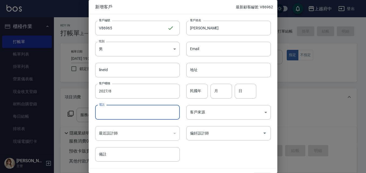
click at [139, 111] on input "電話" at bounding box center [137, 112] width 85 height 15
type input "0988022351"
click at [195, 87] on input "民國年" at bounding box center [197, 91] width 22 height 15
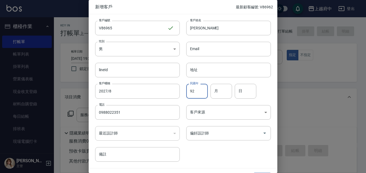
type input "92"
type input "11"
type input "14"
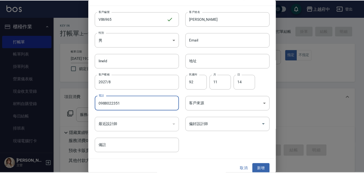
scroll to position [14, 0]
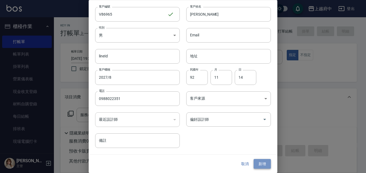
click at [257, 165] on button "新增" at bounding box center [262, 164] width 17 height 10
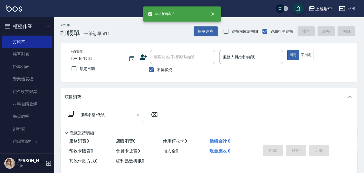
click at [157, 71] on span "不留客資" at bounding box center [164, 70] width 15 height 6
click at [157, 71] on input "不留客資" at bounding box center [150, 69] width 11 height 11
checkbox input "false"
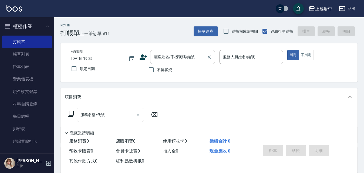
click at [165, 58] on input "顧客姓名/手機號碼/編號" at bounding box center [178, 56] width 52 height 9
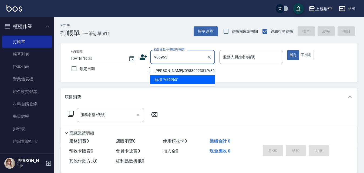
click at [170, 71] on li "李宛真/0988022351/V86965" at bounding box center [182, 70] width 65 height 9
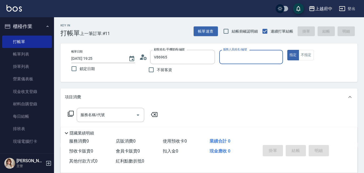
type input "李宛真/0988022351/V86965"
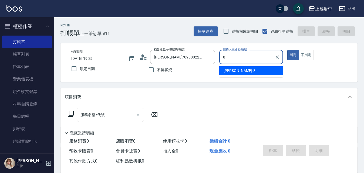
type input "江驊侑-8"
type button "true"
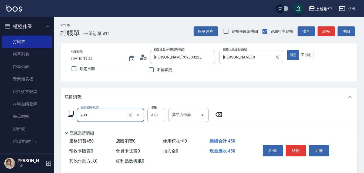
type input "有機洗髮(200)"
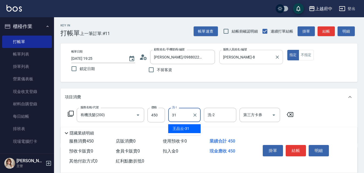
type input "王品云-31"
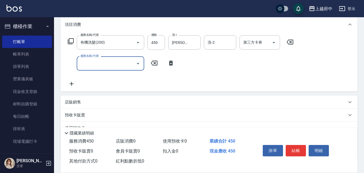
scroll to position [81, 0]
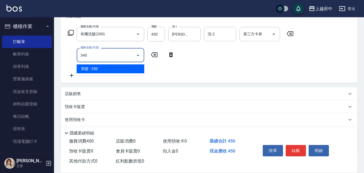
type input "剪髮(340)"
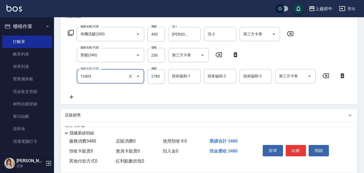
type input "燙髮L(12403)"
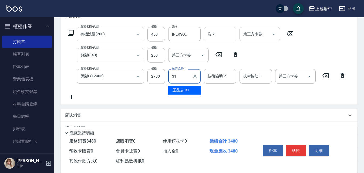
type input "王品云-31"
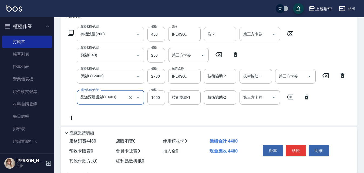
click at [117, 97] on input "晶漾深層護髮(10403)" at bounding box center [102, 97] width 47 height 9
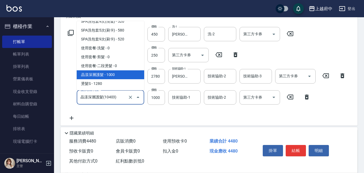
scroll to position [333, 0]
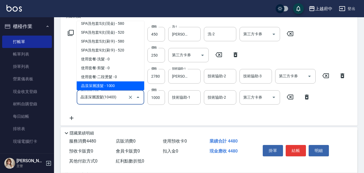
click at [114, 98] on input "晶漾深層護髮(10403)" at bounding box center [102, 97] width 47 height 9
type input "晶漾深層護髮(10403)"
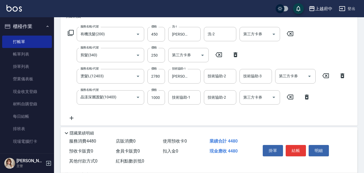
click at [120, 110] on div "服務名稱/代號 有機洗髮(200) 服務名稱/代號 價格 450 價格 洗-1 王品云-31 洗-1 洗-2 洗-2 第三方卡券 第三方卡券 服務名稱/代號 …" at bounding box center [207, 74] width 284 height 94
click at [155, 94] on input "1000" at bounding box center [156, 97] width 18 height 15
type input "1600"
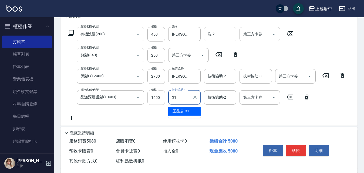
type input "王品云-31"
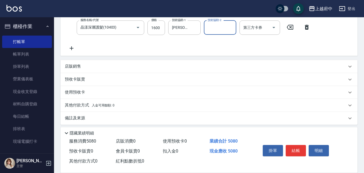
scroll to position [154, 0]
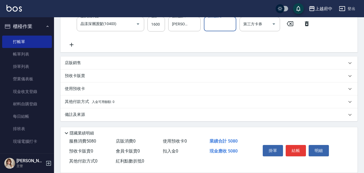
click at [70, 65] on p "店販銷售" at bounding box center [73, 63] width 16 height 6
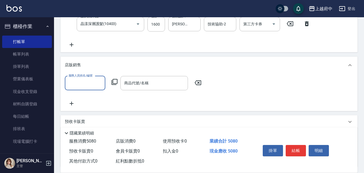
scroll to position [0, 0]
type input "江驊侑-8"
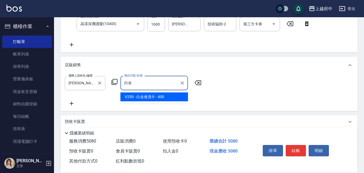
type input "白金會員卡"
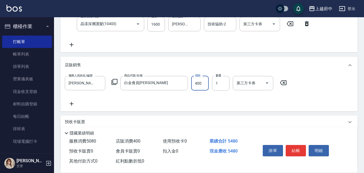
click at [182, 116] on div "預收卡販賣 卡券名稱/代號 卡券名稱/代號" at bounding box center [208, 122] width 297 height 13
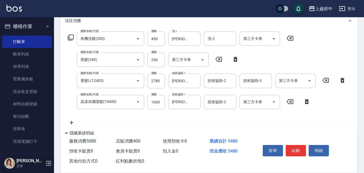
scroll to position [73, 0]
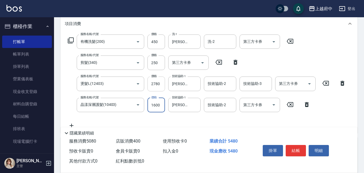
click at [159, 84] on input "2780" at bounding box center [156, 84] width 18 height 15
type input "1770"
click at [178, 119] on div "服務名稱/代號 有機洗髮(200) 服務名稱/代號 價格 450 價格 洗-1 王品云-31 洗-1 洗-2 洗-2 第三方卡券 第三方卡券 服務名稱/代號 …" at bounding box center [207, 82] width 284 height 94
click at [302, 148] on button "結帳" at bounding box center [295, 150] width 20 height 11
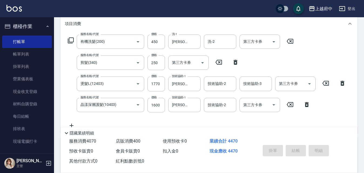
type input "2025/08/14 19:28"
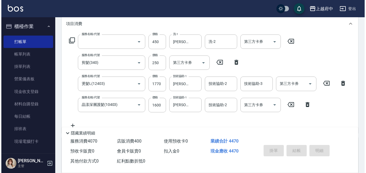
scroll to position [0, 0]
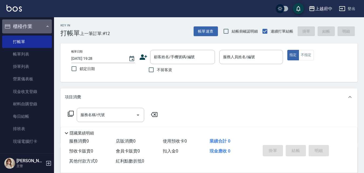
click at [45, 24] on icon "button" at bounding box center [47, 26] width 4 height 4
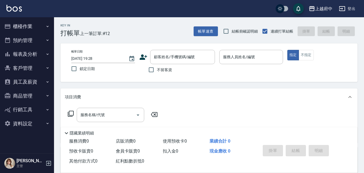
click at [144, 60] on icon at bounding box center [143, 57] width 8 height 8
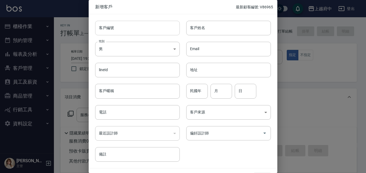
click at [124, 22] on input "客戶編號" at bounding box center [137, 28] width 85 height 15
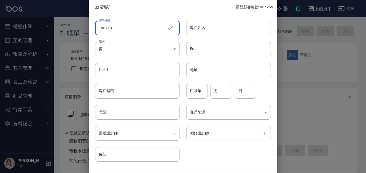
type input "T90718"
click at [222, 30] on input "客戶姓名" at bounding box center [228, 28] width 85 height 15
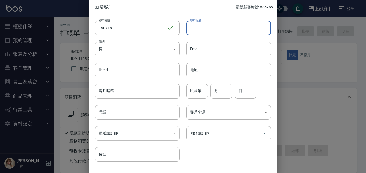
type input "ㄋ"
type input "[PERSON_NAME]"
click at [129, 93] on input "客戶暱稱" at bounding box center [137, 91] width 85 height 15
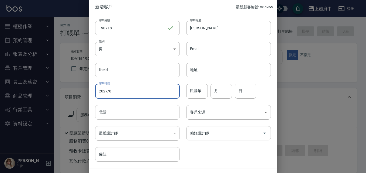
type input "2027/8"
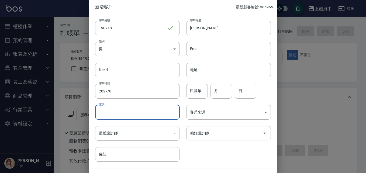
click at [103, 113] on input "電話" at bounding box center [137, 112] width 85 height 15
type input "0989465496"
click at [193, 86] on div "民國年 民國年" at bounding box center [197, 91] width 22 height 15
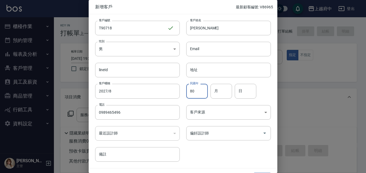
type input "80"
type input "11"
type input "23"
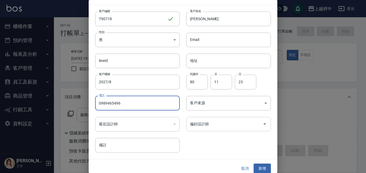
scroll to position [14, 0]
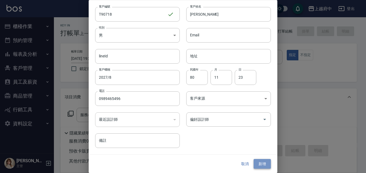
click at [259, 162] on button "新增" at bounding box center [262, 164] width 17 height 10
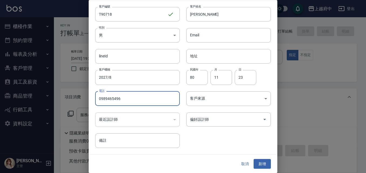
drag, startPoint x: 127, startPoint y: 99, endPoint x: 83, endPoint y: 100, distance: 44.0
click at [83, 100] on div "新增客戶 最新顧客編號: V86965 客戶編號 T90718 ​ 客戶編號 客戶姓名 李威廣 客戶姓名 性別 男 MALE 性別 Email Email l…" at bounding box center [183, 86] width 366 height 173
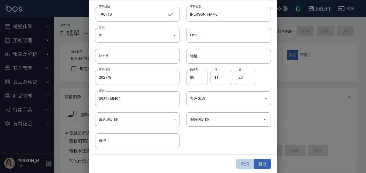
click at [242, 164] on button "取消" at bounding box center [245, 164] width 17 height 10
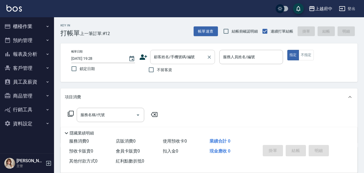
click at [171, 59] on input "顧客姓名/手機號碼/編號" at bounding box center [178, 56] width 52 height 9
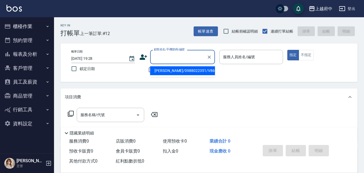
paste input "0989465496"
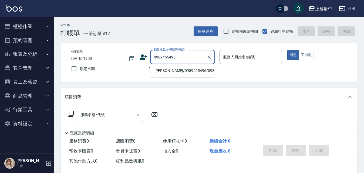
click at [180, 73] on li "李威慶/0989465496/0989465496" at bounding box center [182, 70] width 65 height 9
type input "李威慶/0989465496/0989465496"
type input "黎黎-3"
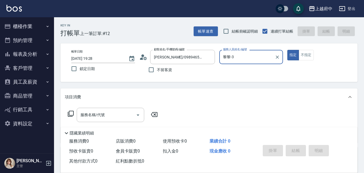
click at [143, 60] on icon at bounding box center [143, 57] width 8 height 8
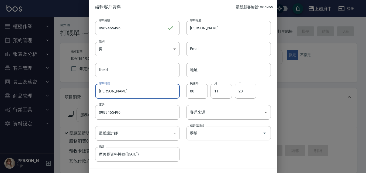
click at [115, 90] on input "威慶" at bounding box center [137, 91] width 85 height 15
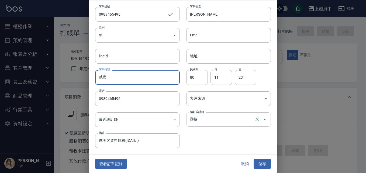
type input "威廣"
click at [231, 121] on input "黎黎" at bounding box center [221, 119] width 65 height 9
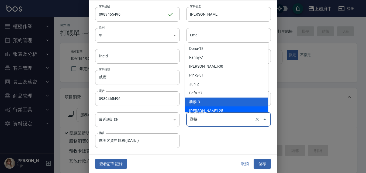
scroll to position [0, 0]
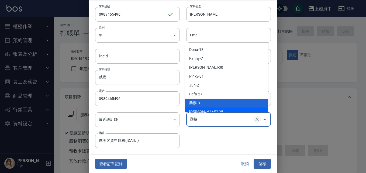
click at [255, 121] on icon "Clear" at bounding box center [257, 119] width 5 height 5
type input "Dona"
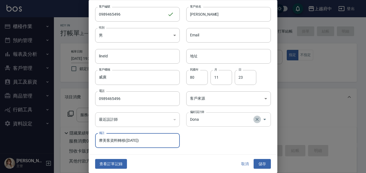
click at [255, 119] on icon "Clear" at bounding box center [257, 119] width 5 height 5
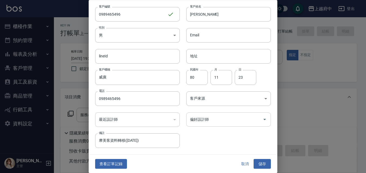
click at [235, 142] on div "客戶編號 0989465496 ​ 客戶編號 客戶姓名 李威慶 客戶姓名 性別 男 MALE 性別 Email Email lineId lineId 地址 …" at bounding box center [180, 75] width 182 height 148
drag, startPoint x: 130, startPoint y: 13, endPoint x: 68, endPoint y: 13, distance: 61.8
click at [68, 13] on div "編輯客戶資料 最新顧客編號: V86965 客戶編號 0989465496 ​ 客戶編號 客戶姓名 李威慶 客戶姓名 性別 男 MALE 性別 Email E…" at bounding box center [183, 86] width 366 height 173
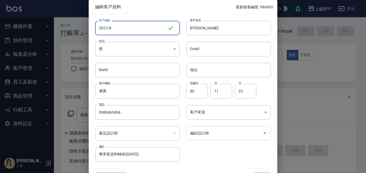
drag, startPoint x: 92, startPoint y: 29, endPoint x: 74, endPoint y: 29, distance: 18.4
click at [74, 29] on div "編輯客戶資料 最新顧客編號: V86965 客戶編號 2027/8 ​ 客戶編號 客戶姓名 李威慶 客戶姓名 性別 男 MALE 性別 Email Email…" at bounding box center [183, 86] width 366 height 173
type input "T90718"
click at [83, 90] on div "編輯客戶資料 最新顧客編號: V86965 客戶編號 T90718 ​ 客戶編號 客戶姓名 李威慶 客戶姓名 性別 男 MALE 性別 Email Email…" at bounding box center [183, 86] width 366 height 173
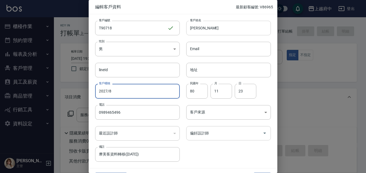
type input "2027/8"
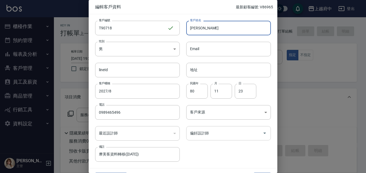
click at [226, 27] on input "李威慶" at bounding box center [228, 28] width 85 height 15
type input "[PERSON_NAME]"
click at [178, 63] on div "lineId lineId" at bounding box center [134, 66] width 91 height 21
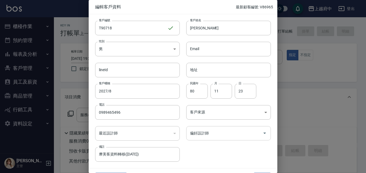
click at [264, 90] on div "民國年 80 民國年 月 11 月 日 23 日" at bounding box center [225, 87] width 91 height 21
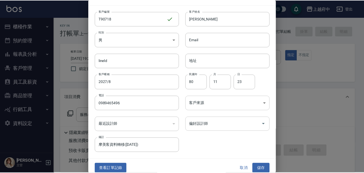
scroll to position [14, 0]
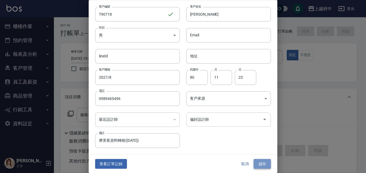
click at [260, 162] on button "儲存" at bounding box center [262, 164] width 17 height 10
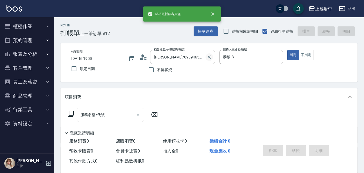
click at [207, 56] on icon "Clear" at bounding box center [208, 57] width 5 height 5
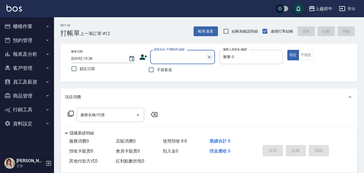
scroll to position [0, 0]
paste input "0989465496"
click at [184, 69] on li "李威廣/0989465496/T90718" at bounding box center [182, 70] width 65 height 9
type input "李威廣/0989465496/T90718"
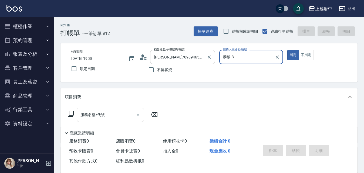
drag, startPoint x: 242, startPoint y: 56, endPoint x: 200, endPoint y: 56, distance: 41.3
click at [202, 56] on div "帳單日期 2025/08/14 19:28 鎖定日期 顧客姓名/手機號碼/編號 李威廣/0989465496/T90718 顧客姓名/手機號碼/編號 不留客資…" at bounding box center [209, 63] width 284 height 26
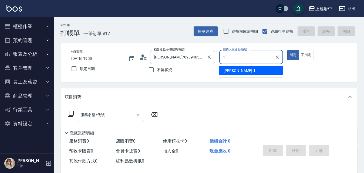
type input "Annie -1"
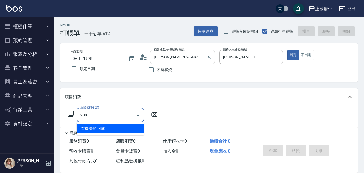
type input "有機洗髮(200)"
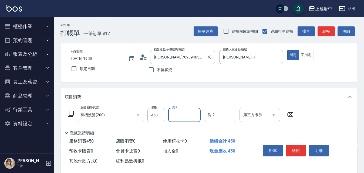
type input "3"
type input "陳韋均-27"
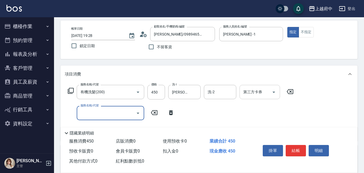
scroll to position [54, 0]
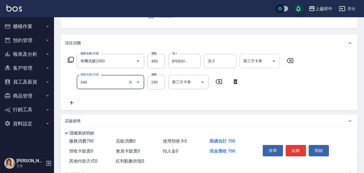
type input "剪髮(340)"
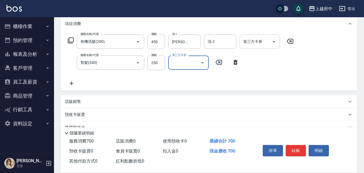
scroll to position [81, 0]
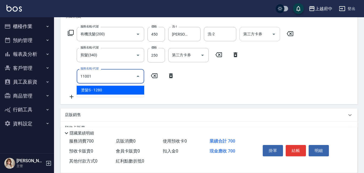
type input "燙髮S(11001)"
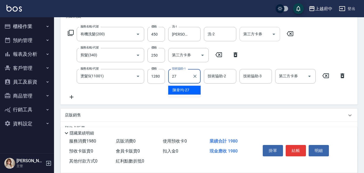
type input "陳韋均-27"
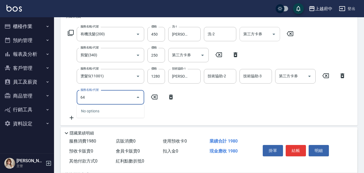
type input "6"
type input "3"
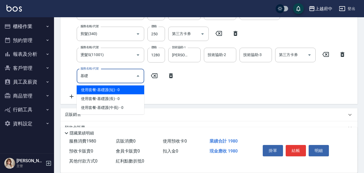
scroll to position [100, 0]
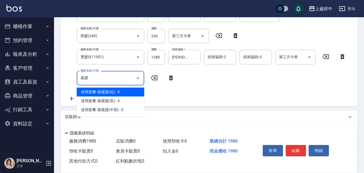
click at [121, 74] on input "基礎" at bounding box center [106, 78] width 55 height 9
type input "基"
click at [108, 94] on span "潤澤修護 - 600" at bounding box center [110, 92] width 67 height 9
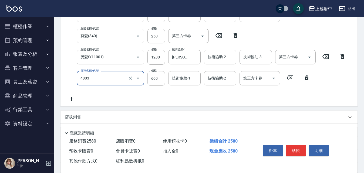
type input "潤澤修護(4803)"
click at [152, 74] on input "600" at bounding box center [156, 78] width 18 height 15
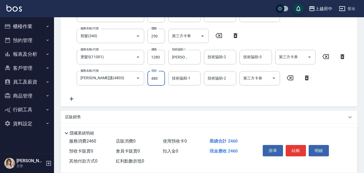
type input "480"
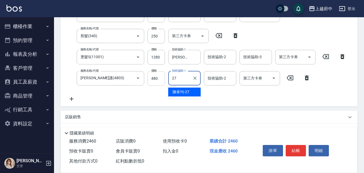
type input "陳韋均-27"
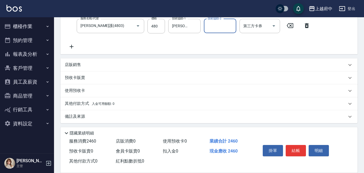
scroll to position [154, 0]
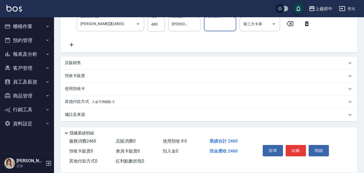
click at [73, 63] on p "店販銷售" at bounding box center [73, 63] width 16 height 6
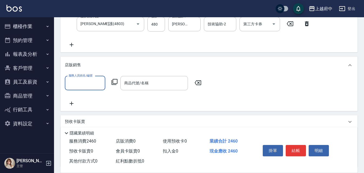
scroll to position [0, 0]
type input "Annie -1"
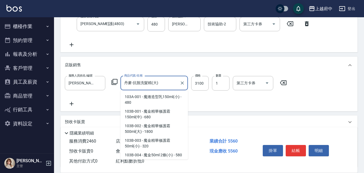
scroll to position [2590, 0]
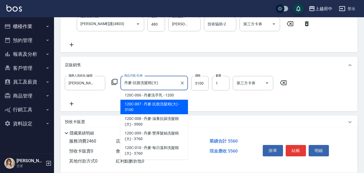
drag, startPoint x: 164, startPoint y: 82, endPoint x: 117, endPoint y: 78, distance: 47.1
click at [117, 78] on div "服務人員姓名/編號 Annie -1 服務人員姓名/編號 商品代號/名稱 丹麥-抗脫洗髮精(大) 商品代號/名稱 價格 3100 價格 數量 1 數量 第三方…" at bounding box center [177, 83] width 225 height 15
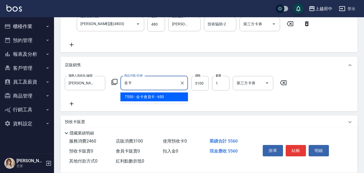
click at [152, 94] on span "T550 - 金卡會員卡 - 650" at bounding box center [153, 97] width 67 height 9
type input "金卡會員卡"
type input "650"
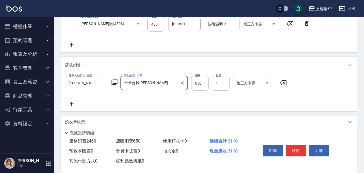
type input "金卡會員卡"
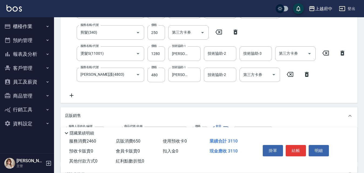
scroll to position [46, 0]
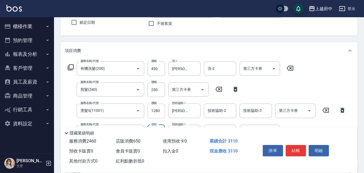
click at [152, 107] on input "1280" at bounding box center [156, 111] width 18 height 15
click at [161, 111] on input "1280" at bounding box center [156, 111] width 18 height 15
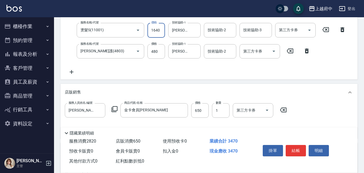
scroll to position [127, 0]
type input "1640"
click at [298, 149] on button "結帳" at bounding box center [295, 150] width 20 height 11
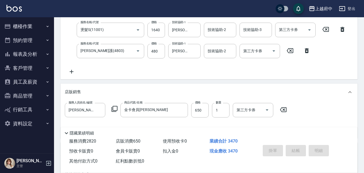
type input "2025/08/14 19:51"
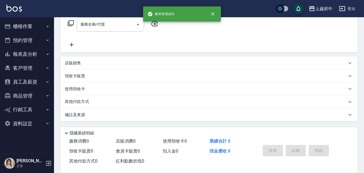
scroll to position [0, 0]
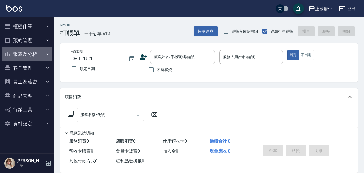
click at [37, 47] on button "報表及分析" at bounding box center [27, 54] width 50 height 14
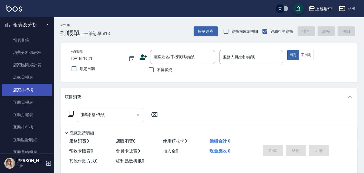
scroll to position [27, 0]
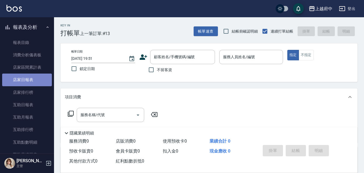
click at [33, 81] on link "店家日報表" at bounding box center [27, 80] width 50 height 12
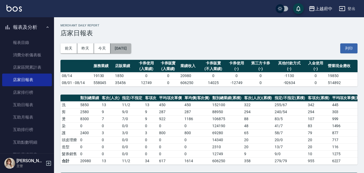
click at [128, 46] on button "[DATE]" at bounding box center [120, 48] width 21 height 10
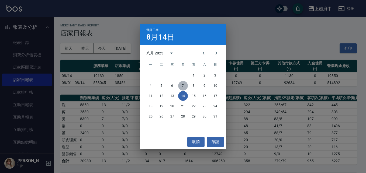
click at [183, 85] on button "7" at bounding box center [183, 86] width 10 height 10
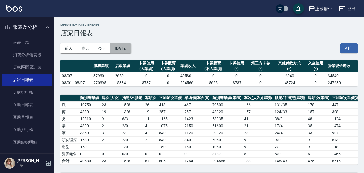
click at [131, 46] on button "[DATE]" at bounding box center [120, 48] width 21 height 10
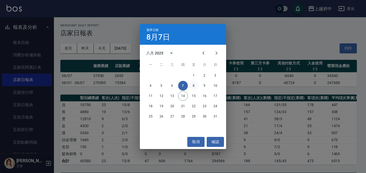
click at [194, 86] on button "8" at bounding box center [194, 86] width 10 height 10
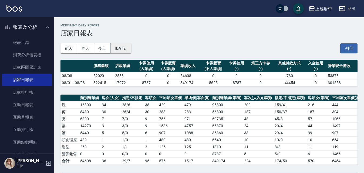
click at [131, 45] on button "[DATE]" at bounding box center [120, 48] width 21 height 10
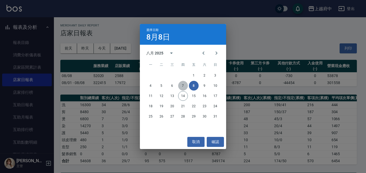
click at [181, 86] on button "7" at bounding box center [183, 86] width 10 height 10
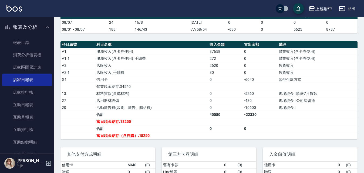
scroll to position [162, 0]
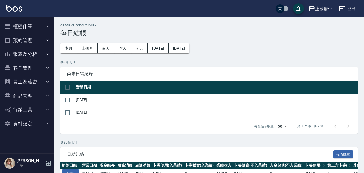
click at [33, 67] on button "客戶管理" at bounding box center [27, 68] width 50 height 14
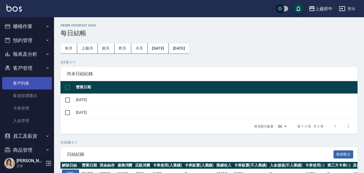
click at [33, 82] on link "客戶列表" at bounding box center [27, 83] width 50 height 12
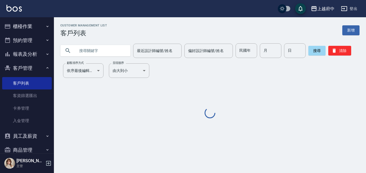
click at [101, 46] on input "text" at bounding box center [101, 50] width 51 height 15
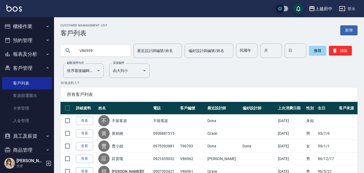
type input "V86959"
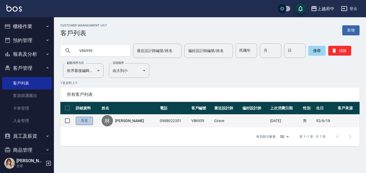
click at [88, 120] on link "查看" at bounding box center [84, 121] width 17 height 8
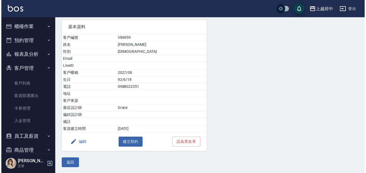
scroll to position [39, 0]
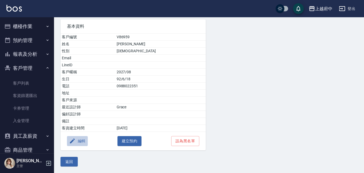
click at [79, 139] on button "編輯" at bounding box center [77, 141] width 21 height 10
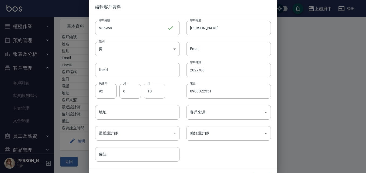
drag, startPoint x: 214, startPoint y: 92, endPoint x: 158, endPoint y: 94, distance: 55.6
click at [158, 94] on div "客戶編號 V86959 ​ 客戶編號 客戶姓名 林新原 客戶姓名 性別 男 [DEMOGRAPHIC_DATA] 性別 Email Email lineId …" at bounding box center [180, 88] width 182 height 148
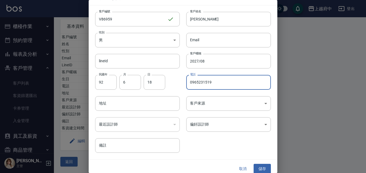
scroll to position [14, 0]
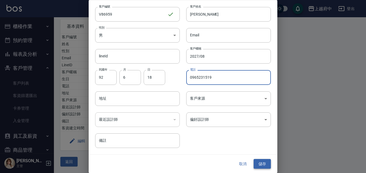
type input "0965231519"
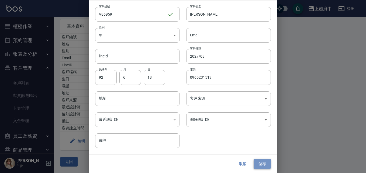
click at [261, 163] on button "儲存" at bounding box center [262, 164] width 17 height 10
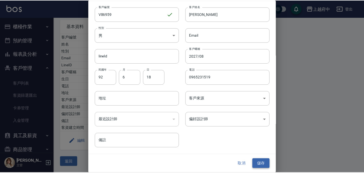
scroll to position [0, 0]
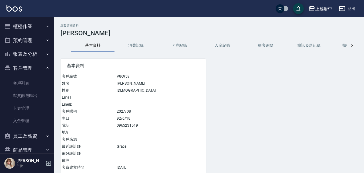
click at [33, 29] on button "櫃檯作業" at bounding box center [27, 26] width 50 height 14
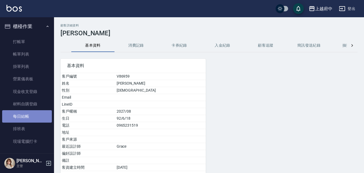
click at [32, 118] on link "每日結帳" at bounding box center [27, 116] width 50 height 12
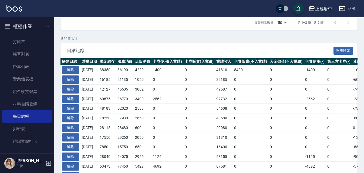
scroll to position [108, 0]
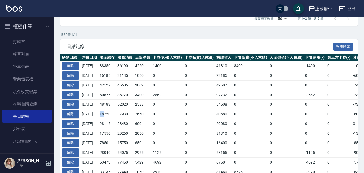
drag, startPoint x: 104, startPoint y: 114, endPoint x: 122, endPoint y: 113, distance: 17.3
click at [116, 115] on td "18250" at bounding box center [107, 115] width 18 height 10
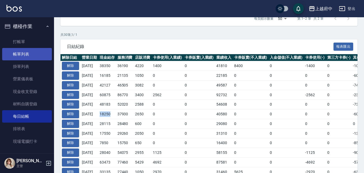
click at [28, 53] on link "帳單列表" at bounding box center [27, 54] width 50 height 12
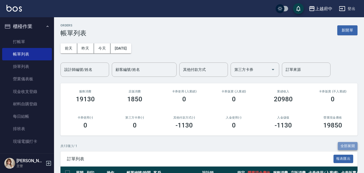
click at [348, 147] on button "全部展開" at bounding box center [348, 146] width 20 height 8
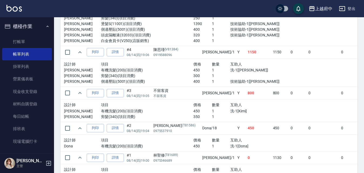
scroll to position [540, 0]
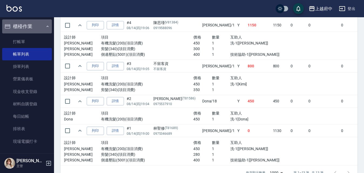
click at [40, 30] on button "櫃檯作業" at bounding box center [27, 26] width 50 height 14
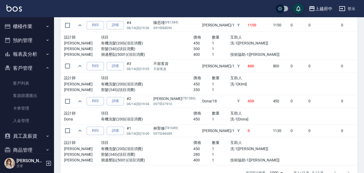
click at [40, 65] on button "客戶管理" at bounding box center [27, 68] width 50 height 14
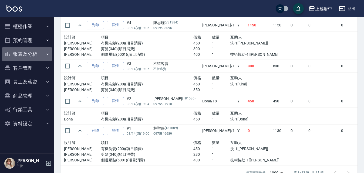
click at [40, 57] on button "報表及分析" at bounding box center [27, 54] width 50 height 14
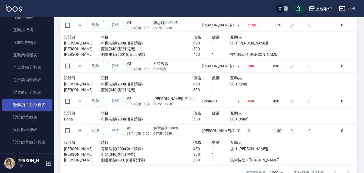
scroll to position [135, 0]
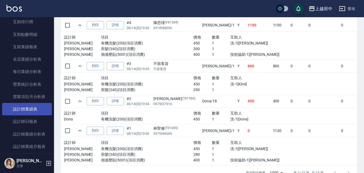
click at [40, 109] on link "設計師業績表" at bounding box center [27, 109] width 50 height 12
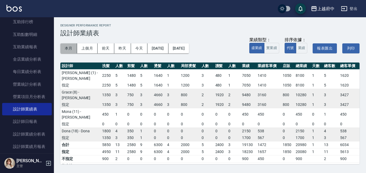
click at [71, 47] on button "本月" at bounding box center [68, 48] width 17 height 10
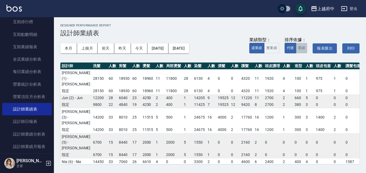
click at [301, 48] on button "業績" at bounding box center [302, 48] width 12 height 11
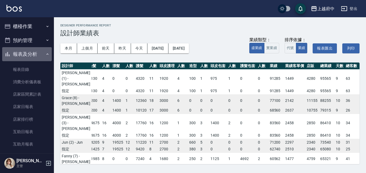
drag, startPoint x: 42, startPoint y: 52, endPoint x: 48, endPoint y: 53, distance: 5.9
click at [42, 52] on button "報表及分析" at bounding box center [27, 54] width 50 height 14
